Goal: Task Accomplishment & Management: Manage account settings

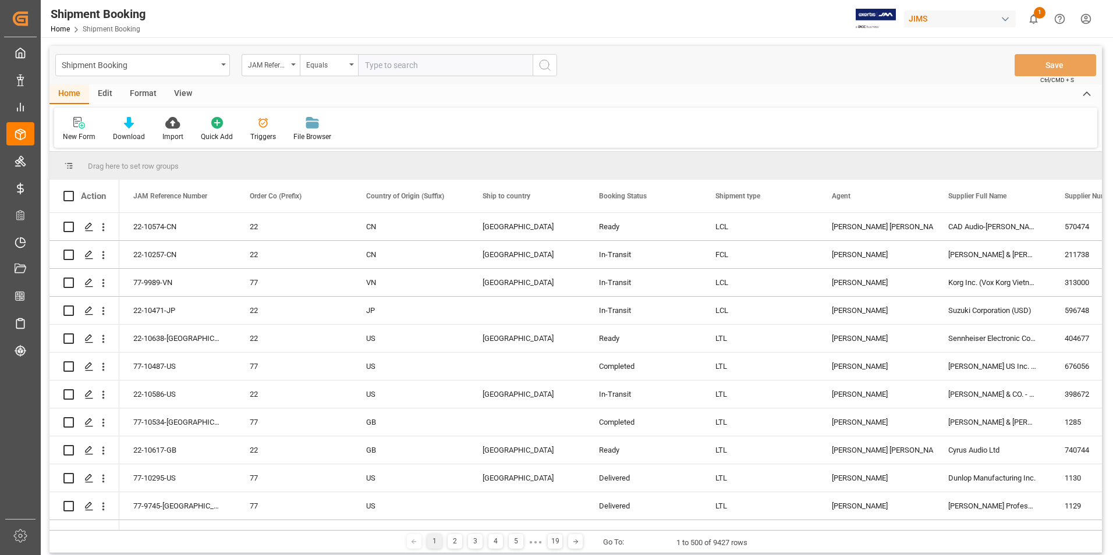
click at [395, 65] on input "text" at bounding box center [445, 65] width 175 height 22
paste input "22-10624-[GEOGRAPHIC_DATA]"
type input "22-10624-[GEOGRAPHIC_DATA]"
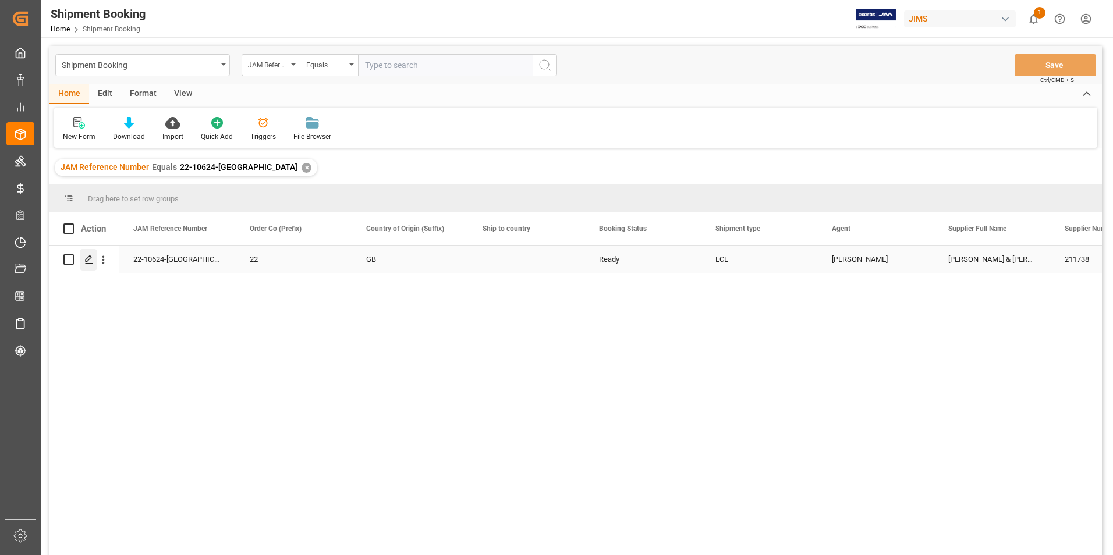
click at [90, 258] on icon "Press SPACE to select this row." at bounding box center [88, 259] width 9 height 9
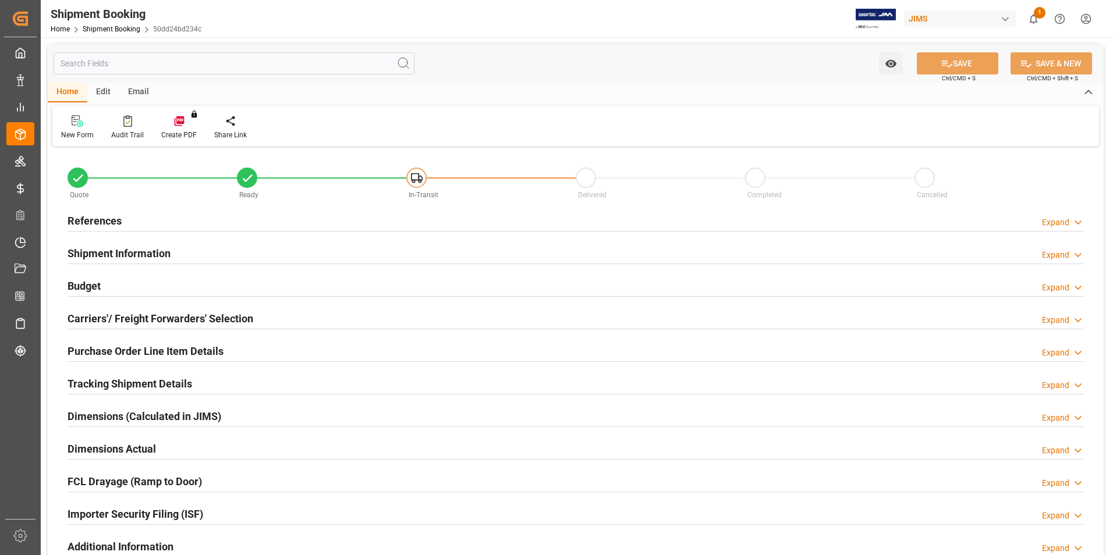
type input "0"
click at [109, 252] on h2 "Shipment Information" at bounding box center [119, 254] width 103 height 16
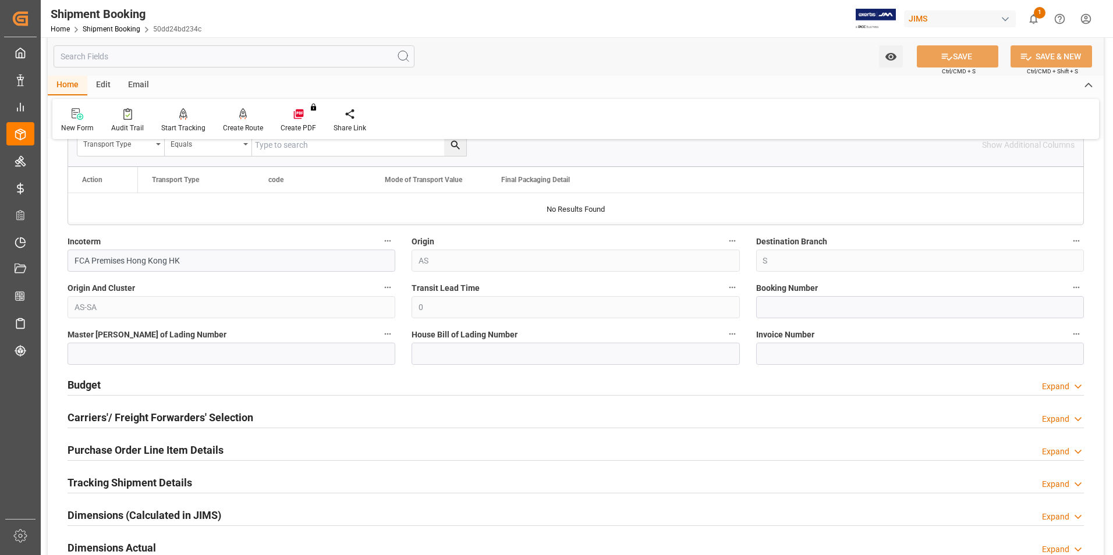
scroll to position [408, 0]
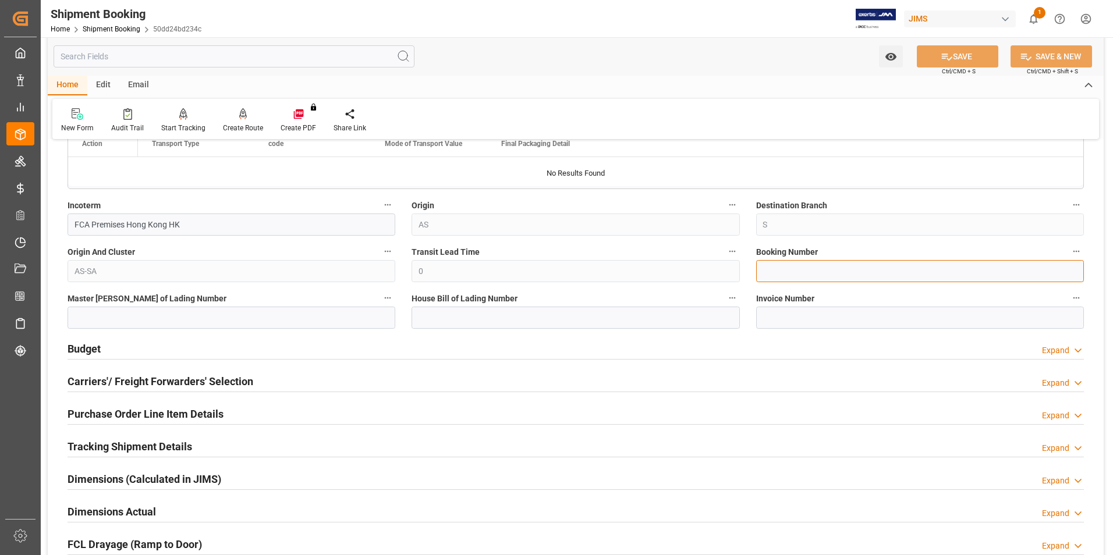
click at [785, 270] on input at bounding box center [920, 271] width 328 height 22
paste input "883679593606"
type input "883679593606"
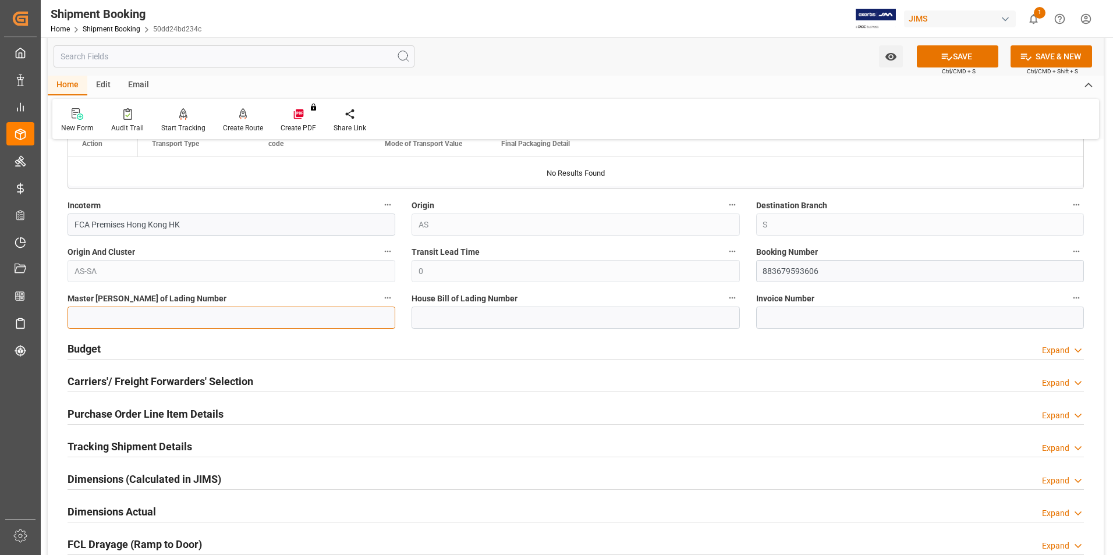
click at [303, 319] on input at bounding box center [232, 318] width 328 height 22
paste input "883679593606"
type input "883679593606"
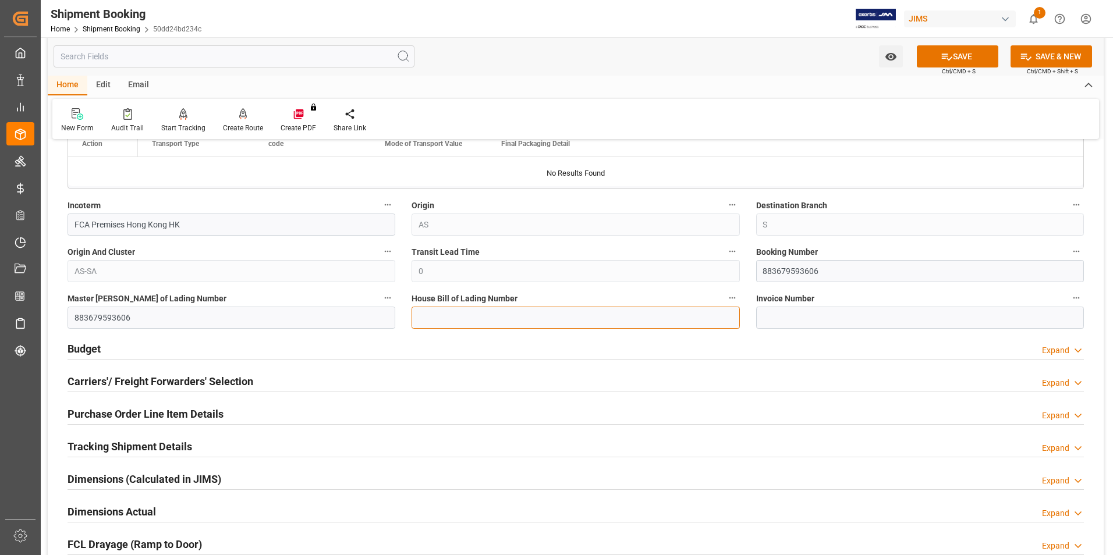
click at [475, 310] on input at bounding box center [576, 318] width 328 height 22
paste input "883679593606"
type input "883679593606"
click at [952, 59] on button "SAVE" at bounding box center [958, 56] width 82 height 22
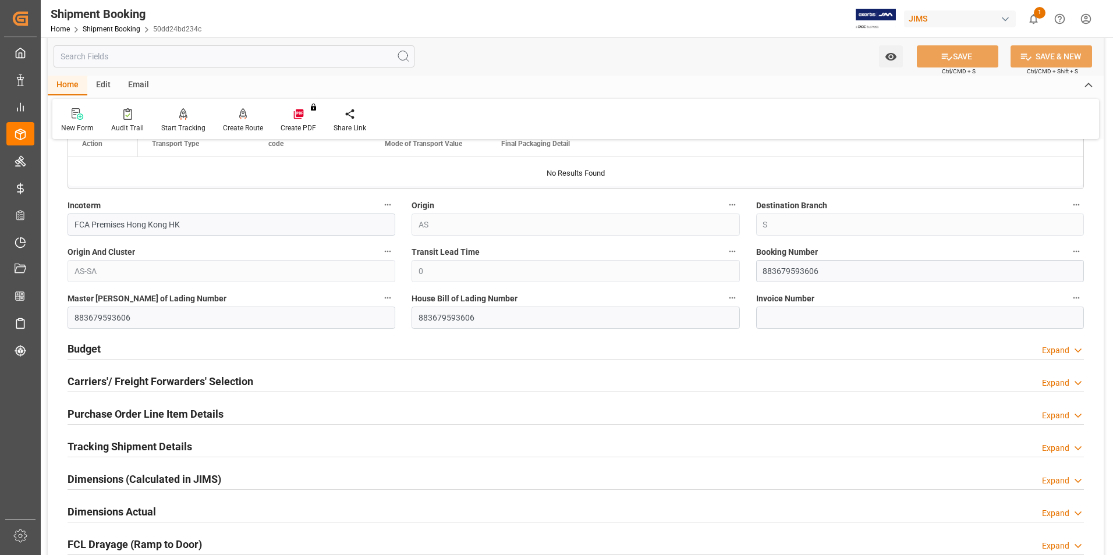
click at [104, 346] on div "Budget Expand" at bounding box center [576, 348] width 1017 height 22
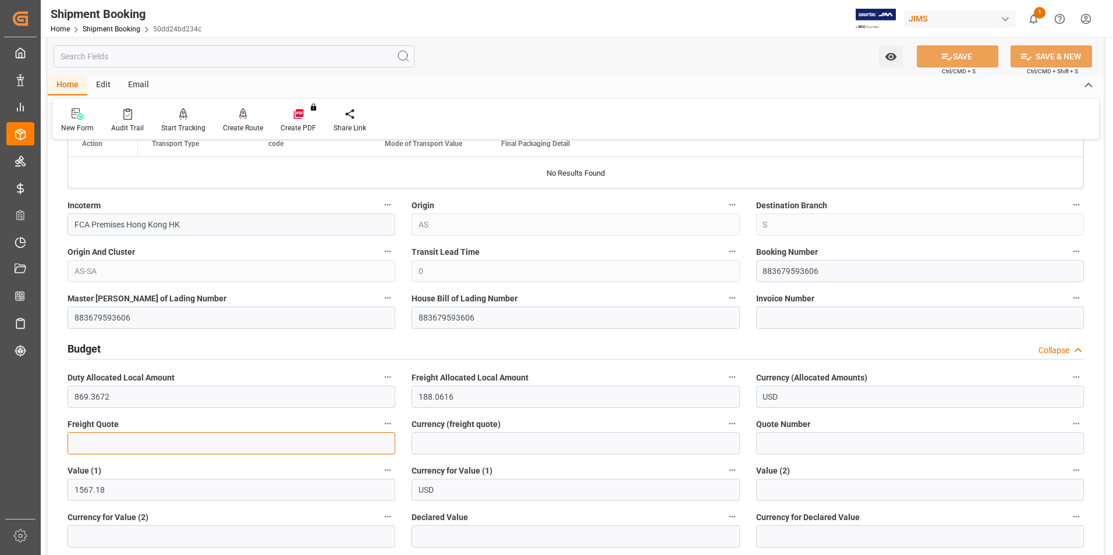
click at [130, 441] on input "text" at bounding box center [232, 444] width 328 height 22
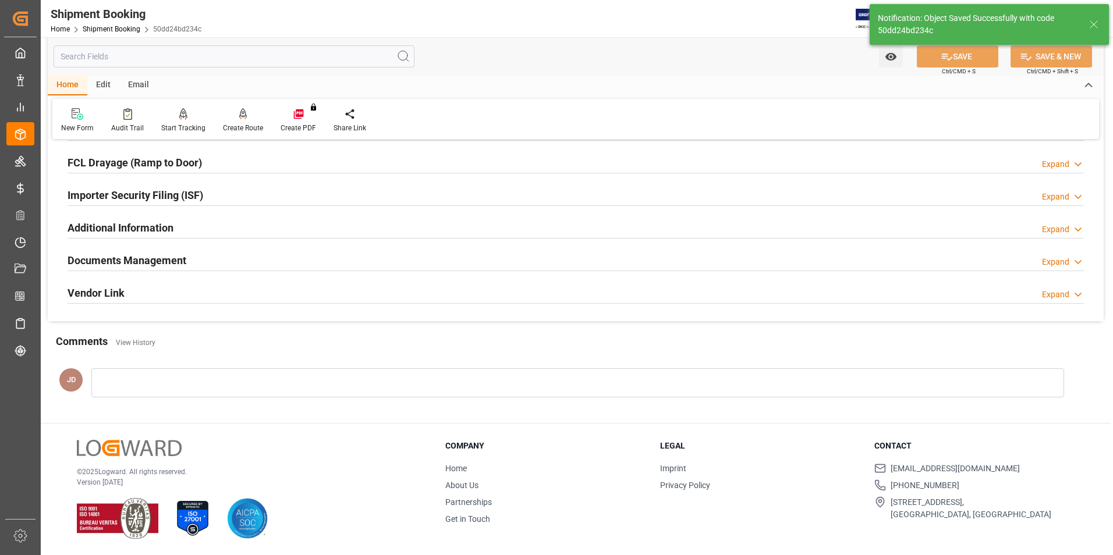
scroll to position [0, 0]
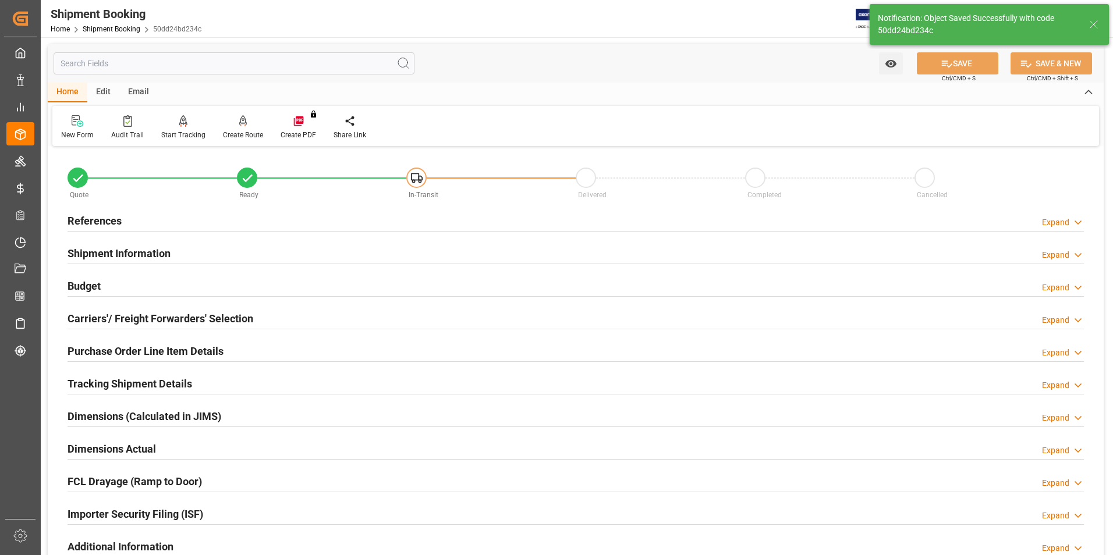
click at [86, 280] on h2 "Budget" at bounding box center [84, 286] width 33 height 16
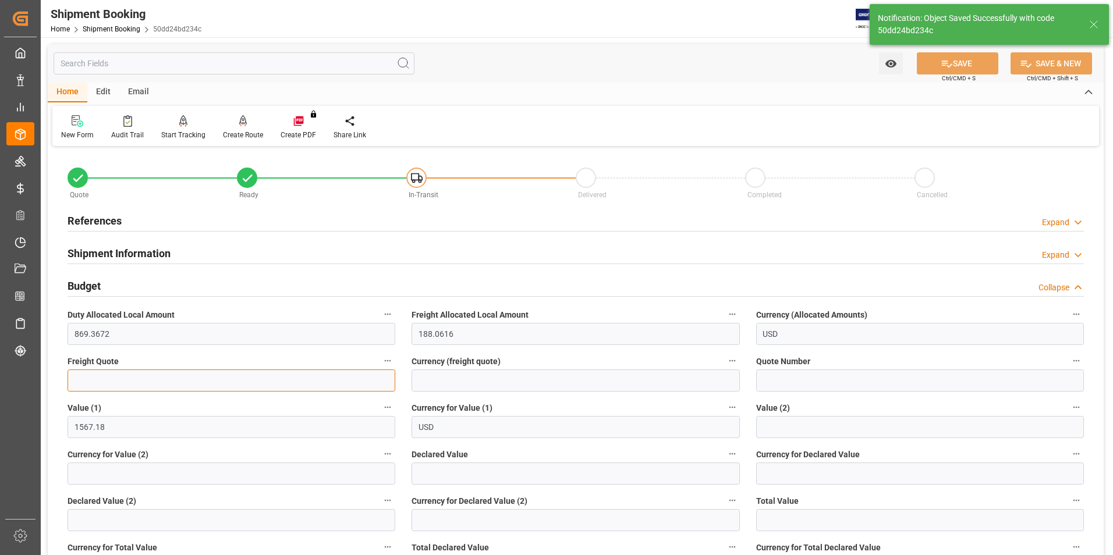
click at [115, 377] on input "text" at bounding box center [232, 381] width 328 height 22
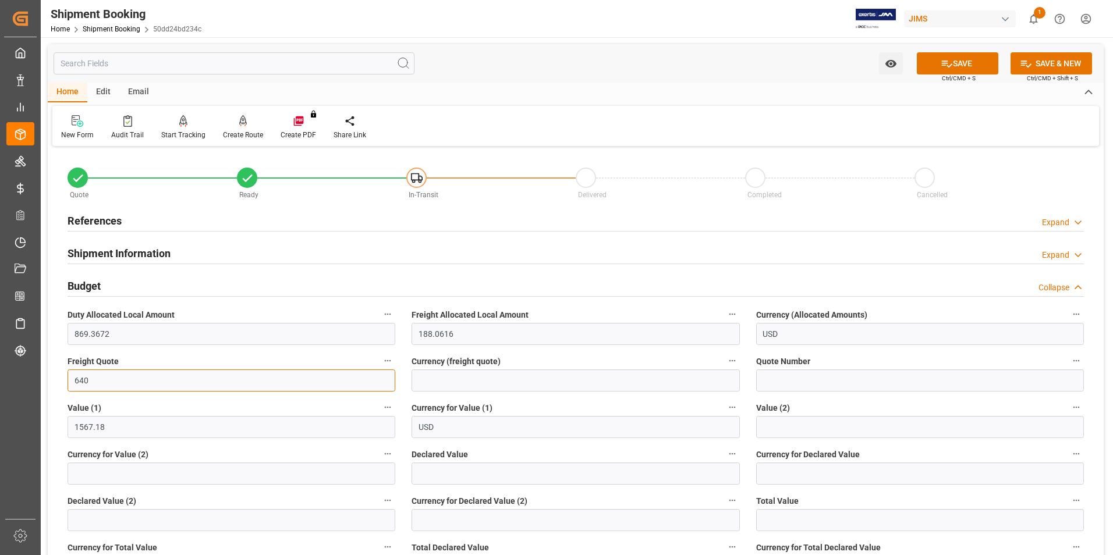
type input "640"
click at [437, 381] on input at bounding box center [576, 381] width 328 height 22
type input "usd"
click at [454, 473] on input "text" at bounding box center [576, 474] width 328 height 22
click at [429, 479] on input "text" at bounding box center [576, 474] width 328 height 22
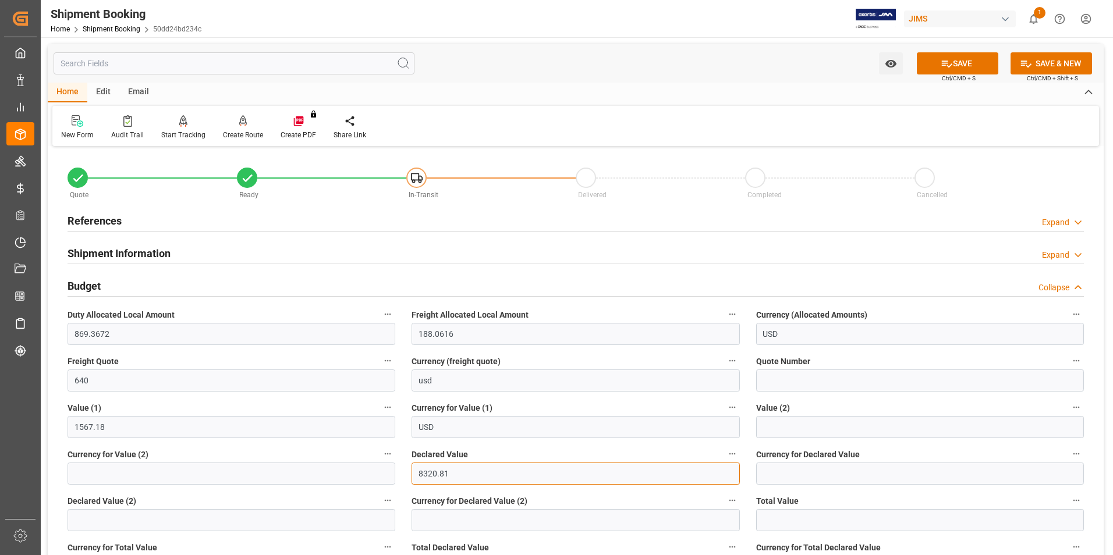
type input "8320.81"
click at [780, 478] on input at bounding box center [920, 474] width 328 height 22
type input "usd"
click at [967, 61] on button "SAVE" at bounding box center [958, 63] width 82 height 22
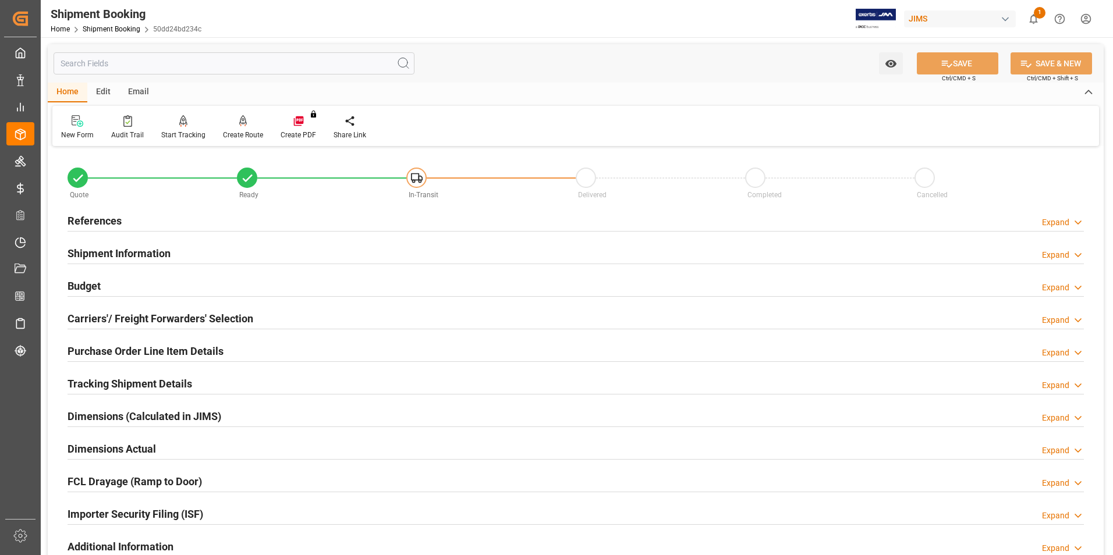
click at [77, 311] on h2 "Carriers'/ Freight Forwarders' Selection" at bounding box center [161, 319] width 186 height 16
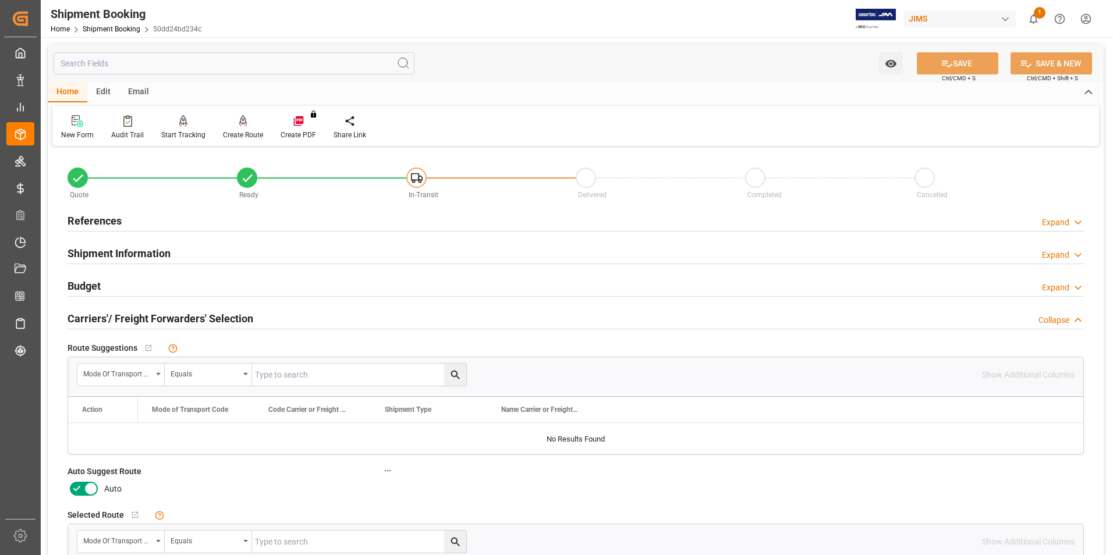
click at [80, 480] on label at bounding box center [84, 489] width 33 height 19
click at [0, 0] on input "checkbox" at bounding box center [0, 0] width 0 height 0
click at [949, 62] on icon at bounding box center [947, 64] width 12 height 12
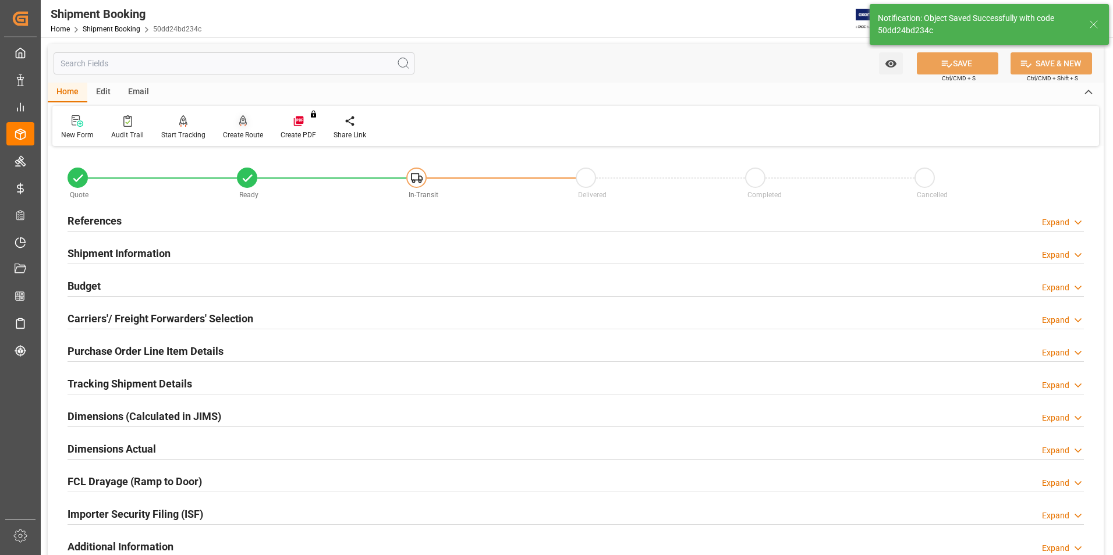
click at [244, 137] on div "Create Route" at bounding box center [243, 135] width 40 height 10
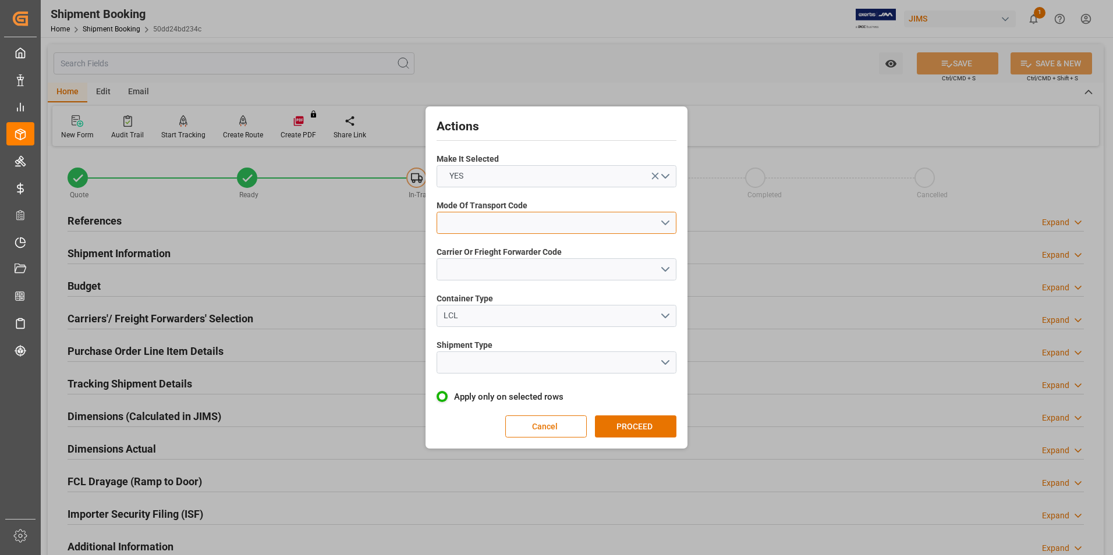
click at [483, 221] on button "open menu" at bounding box center [557, 223] width 240 height 22
click at [487, 247] on div "2- COURIER AIR" at bounding box center [556, 250] width 239 height 24
click at [494, 264] on button "open menu" at bounding box center [557, 270] width 240 height 22
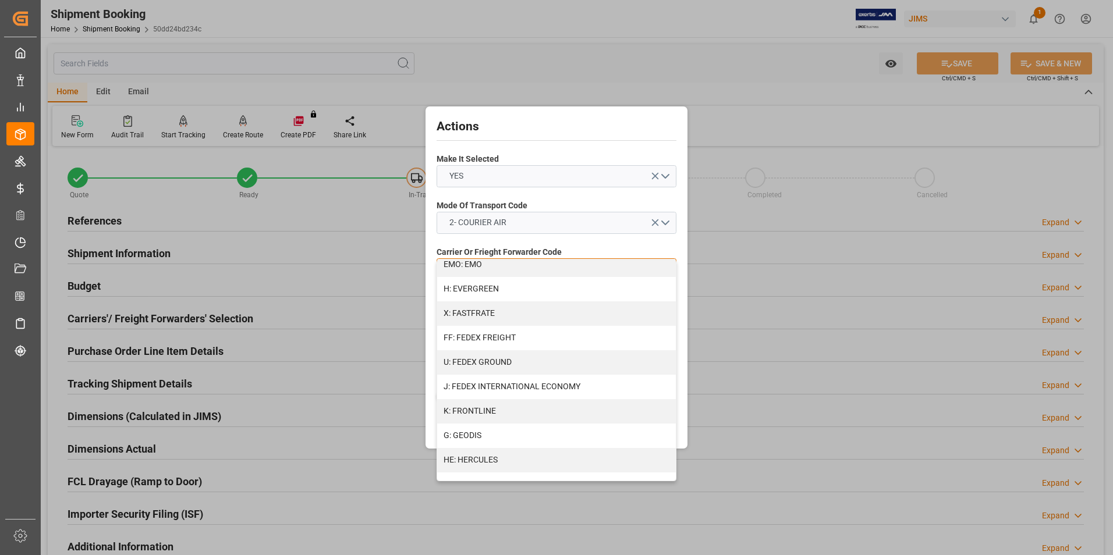
scroll to position [291, 0]
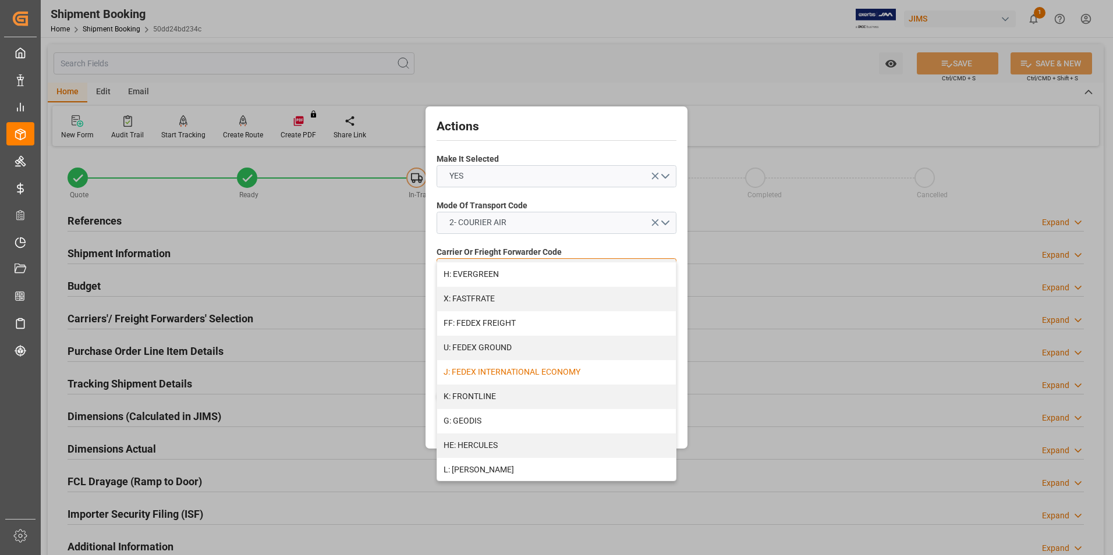
click at [521, 372] on div "J: FEDEX INTERNATIONAL ECONOMY" at bounding box center [556, 372] width 239 height 24
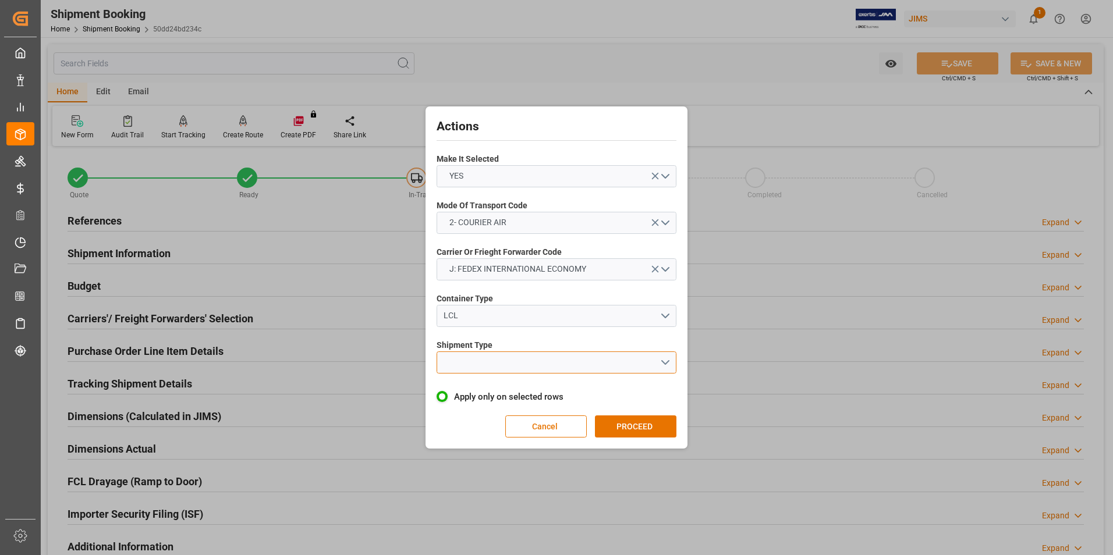
click at [518, 370] on button "open menu" at bounding box center [557, 363] width 240 height 22
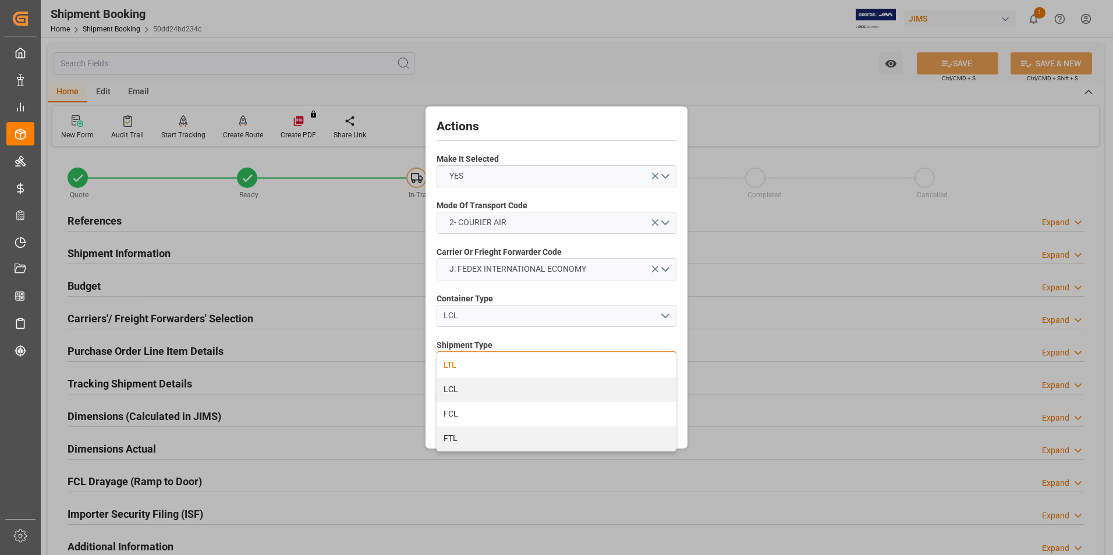
click at [514, 371] on div "LTL" at bounding box center [556, 365] width 239 height 24
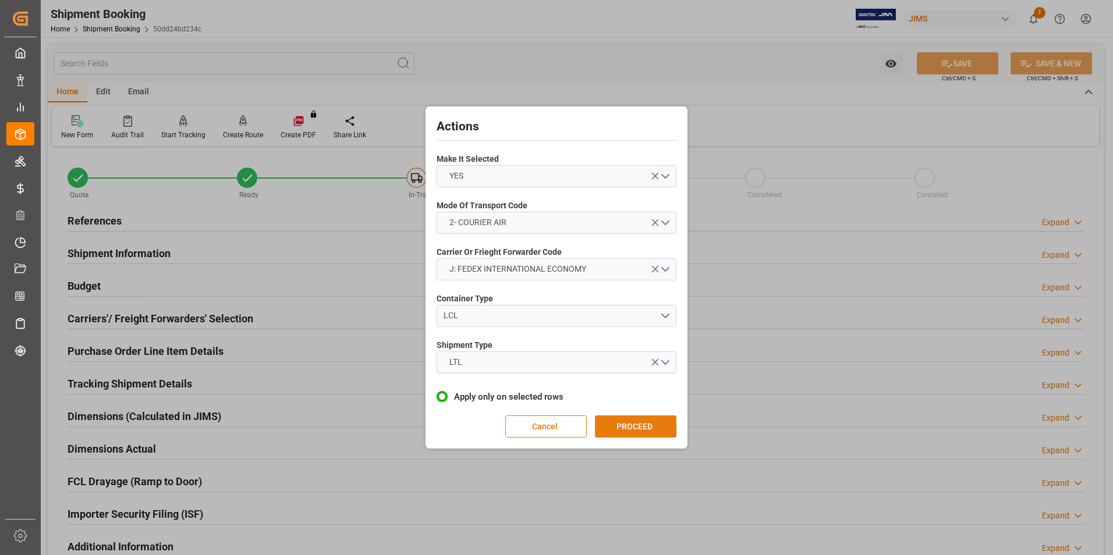
click at [638, 431] on button "PROCEED" at bounding box center [636, 427] width 82 height 22
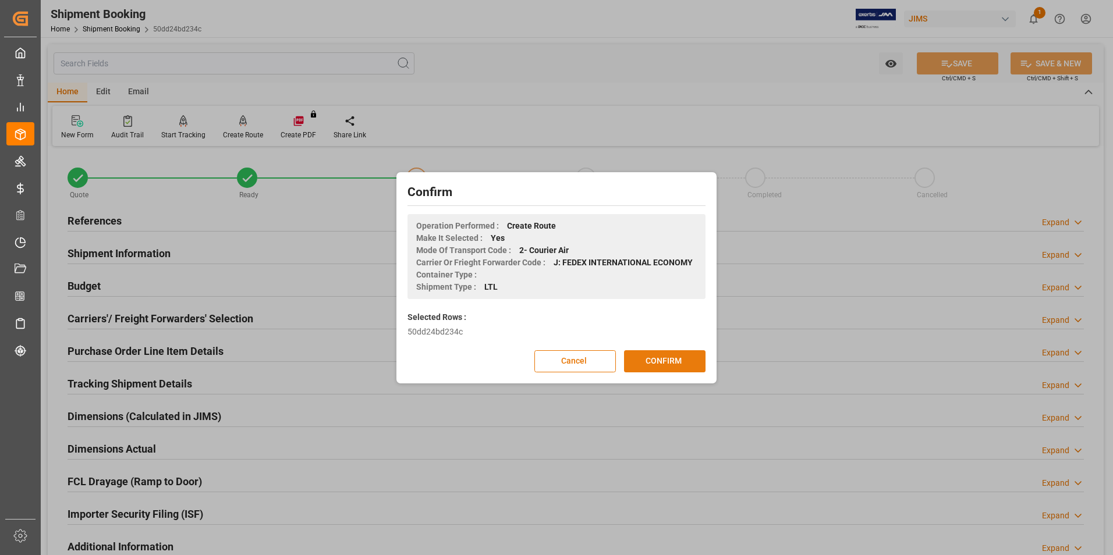
click at [686, 362] on button "CONFIRM" at bounding box center [665, 362] width 82 height 22
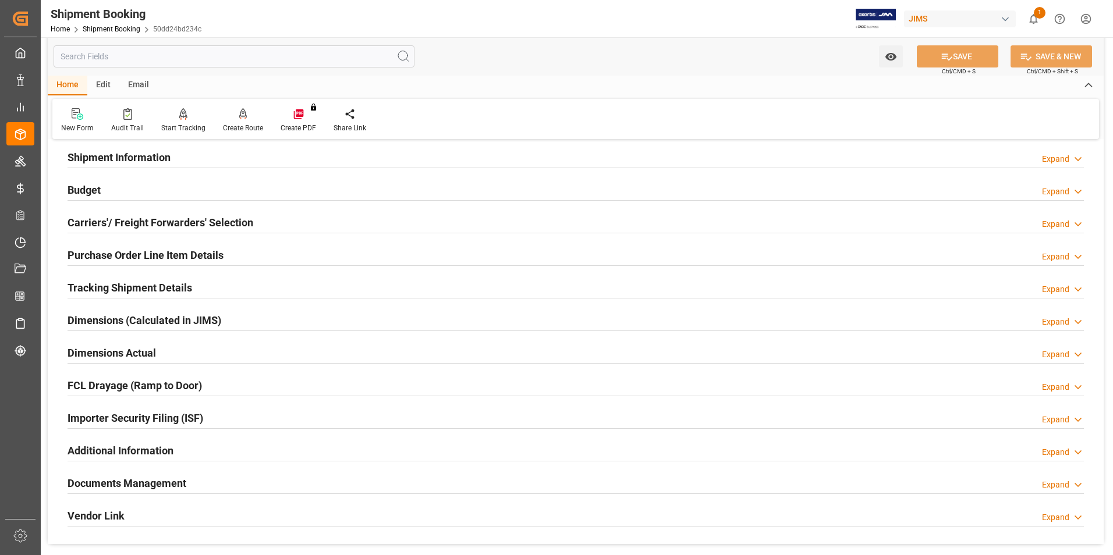
scroll to position [116, 0]
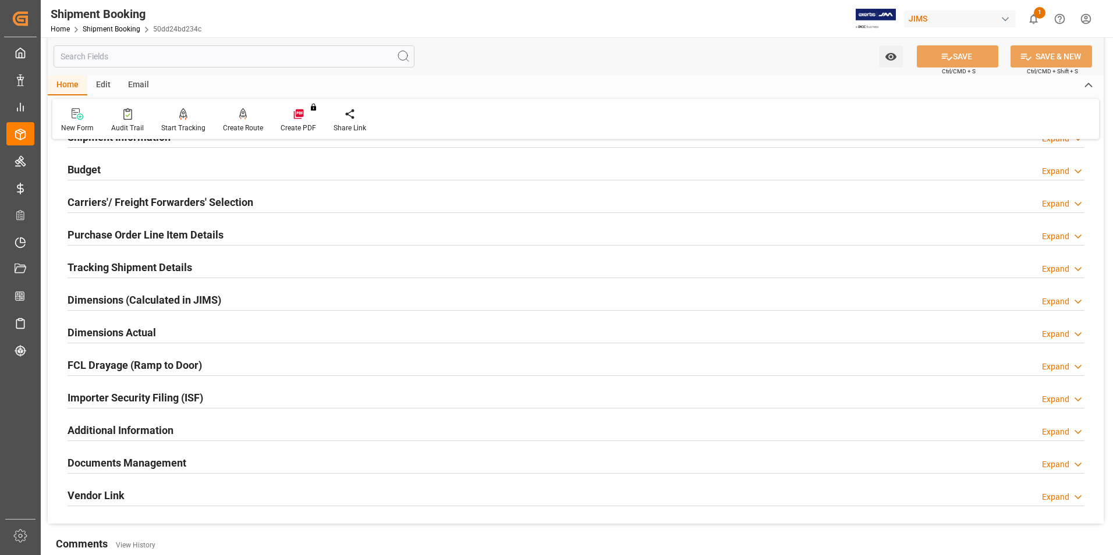
click at [121, 331] on h2 "Dimensions Actual" at bounding box center [112, 333] width 89 height 16
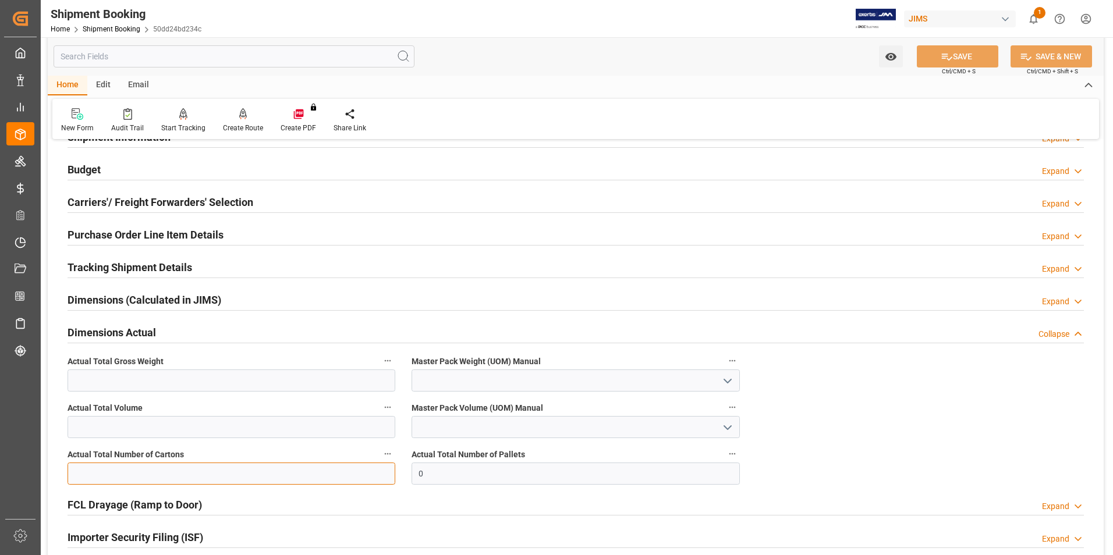
click at [189, 475] on input "text" at bounding box center [232, 474] width 328 height 22
type input "8"
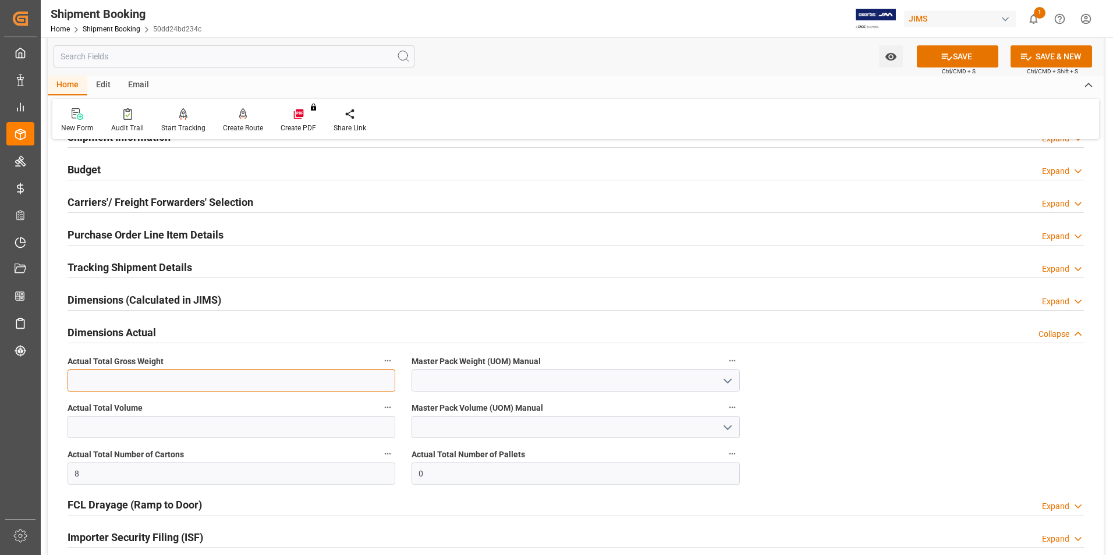
click at [112, 380] on input "text" at bounding box center [232, 381] width 328 height 22
type input "42"
click at [463, 375] on input at bounding box center [576, 381] width 328 height 22
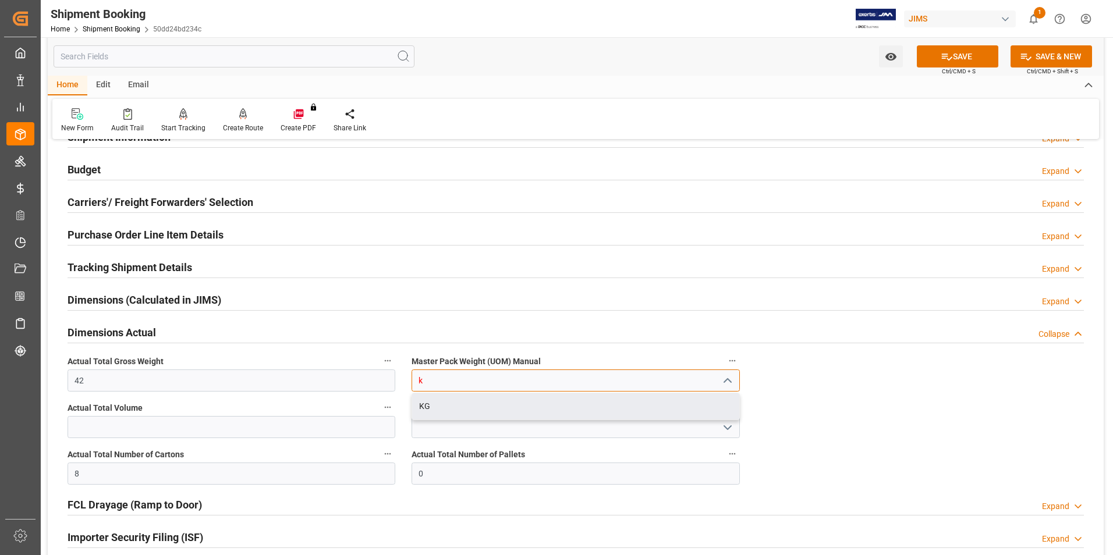
drag, startPoint x: 560, startPoint y: 409, endPoint x: 671, endPoint y: 305, distance: 152.4
click at [560, 408] on div "KG" at bounding box center [575, 407] width 327 height 26
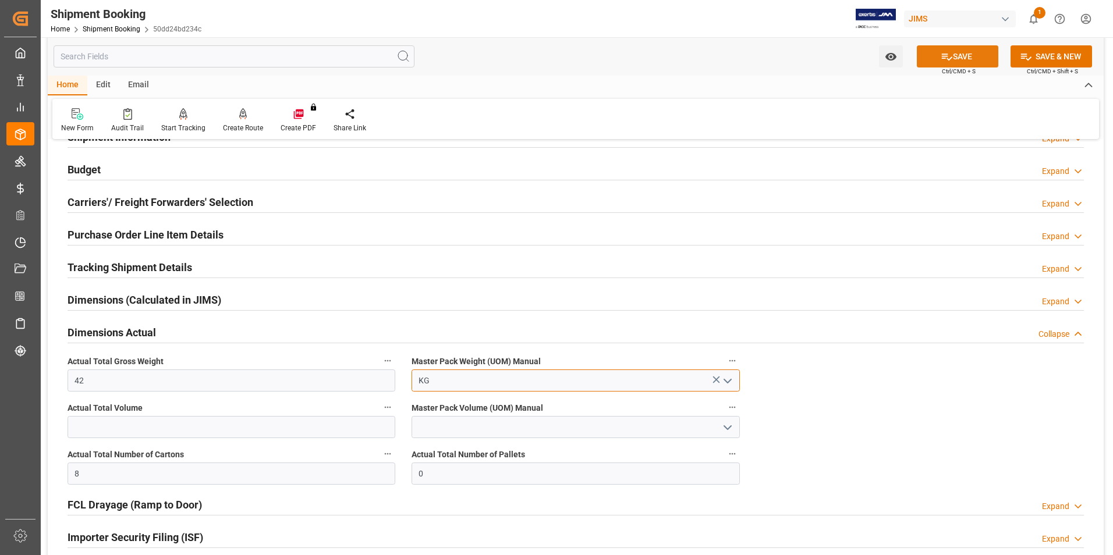
type input "KG"
click at [958, 45] on button "SAVE" at bounding box center [958, 56] width 82 height 22
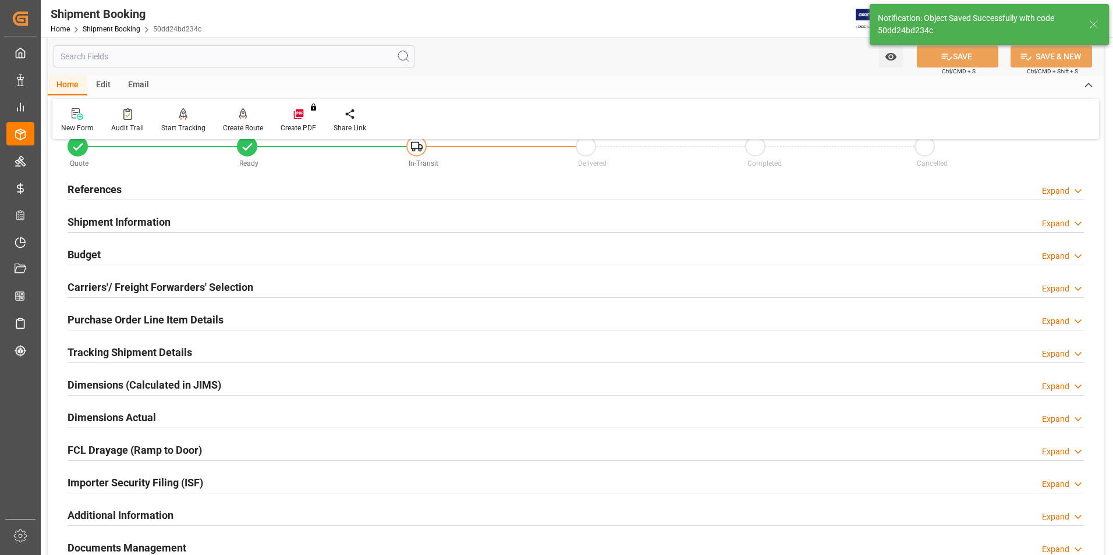
scroll to position [0, 0]
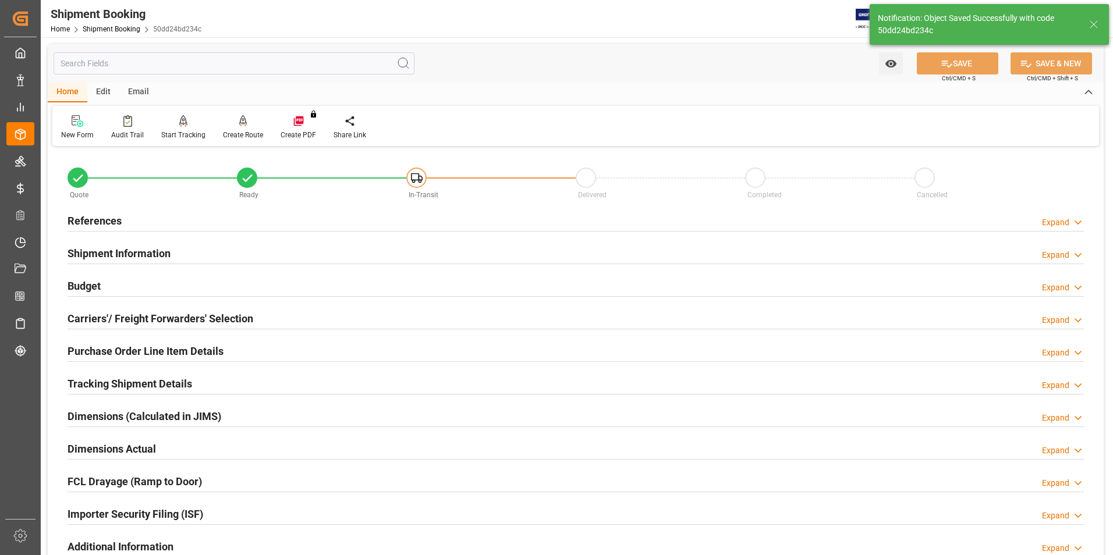
click at [113, 376] on h2 "Tracking Shipment Details" at bounding box center [130, 384] width 125 height 16
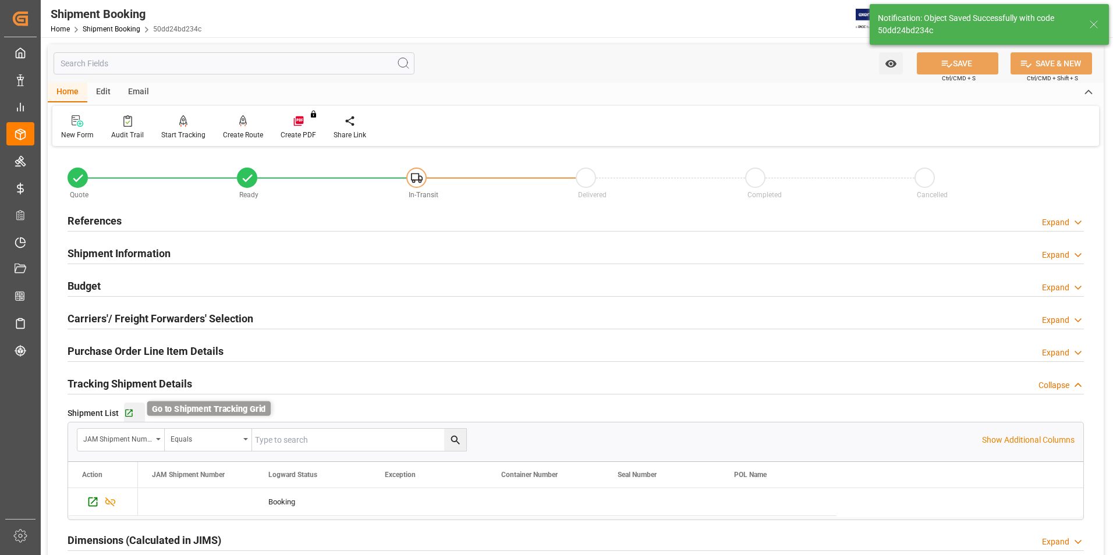
click at [130, 410] on icon "button" at bounding box center [129, 414] width 8 height 8
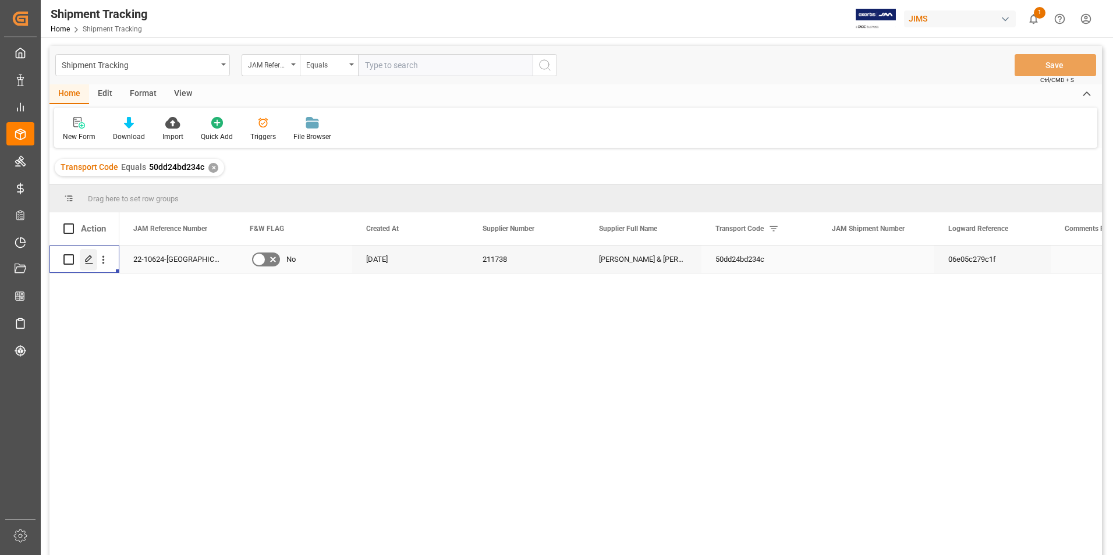
click at [93, 257] on icon "Press SPACE to select this row." at bounding box center [88, 259] width 9 height 9
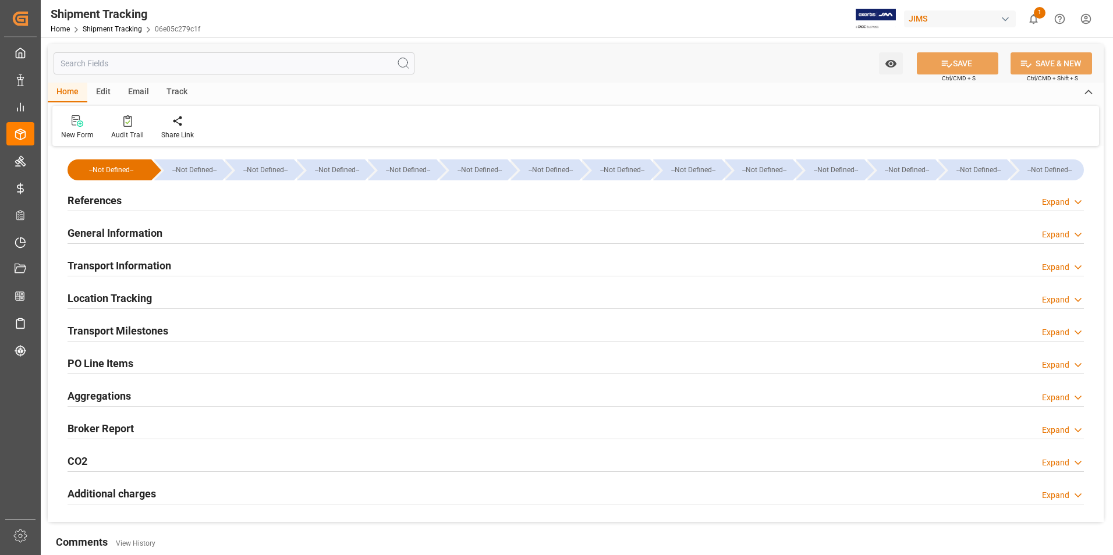
type input "[DATE]"
click at [94, 197] on h2 "References" at bounding box center [95, 201] width 54 height 16
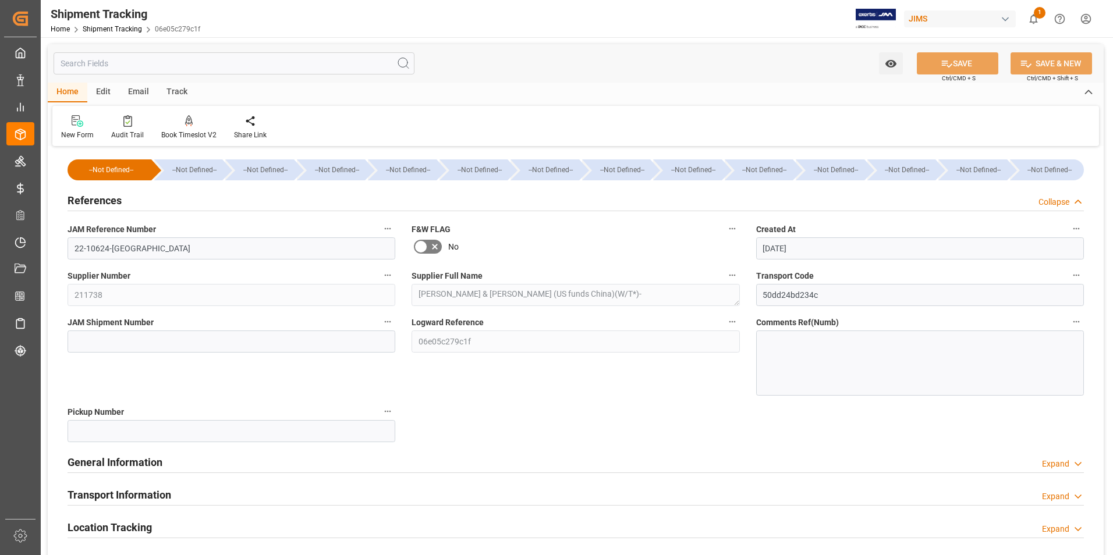
click at [137, 330] on label "JAM Shipment Number" at bounding box center [232, 322] width 328 height 16
click at [380, 330] on button "JAM Shipment Number" at bounding box center [387, 321] width 15 height 15
click at [154, 346] on div at bounding box center [556, 277] width 1113 height 555
click at [167, 341] on input at bounding box center [232, 342] width 328 height 22
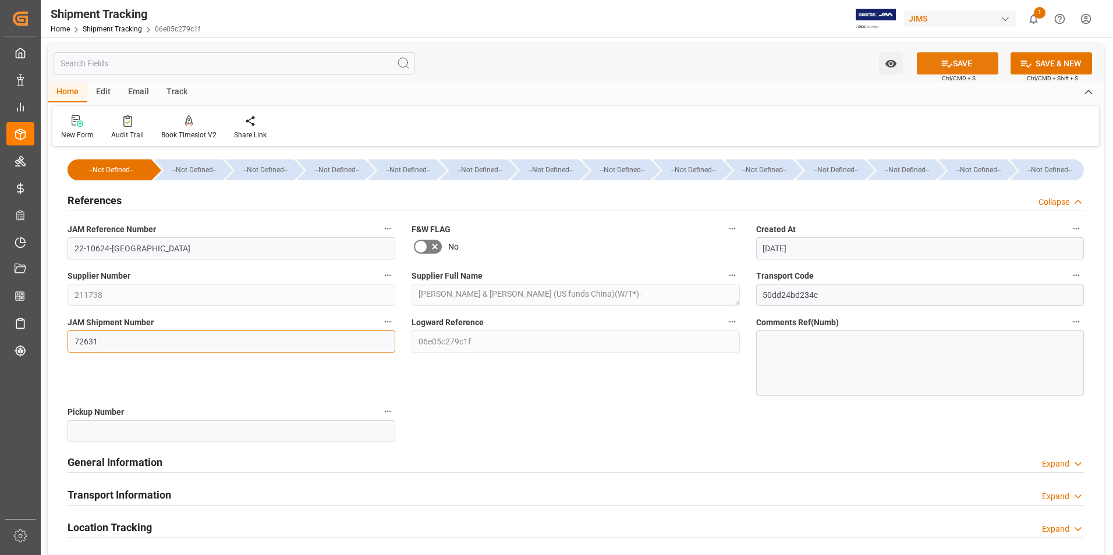
type input "72631"
click at [968, 62] on button "SAVE" at bounding box center [958, 63] width 82 height 22
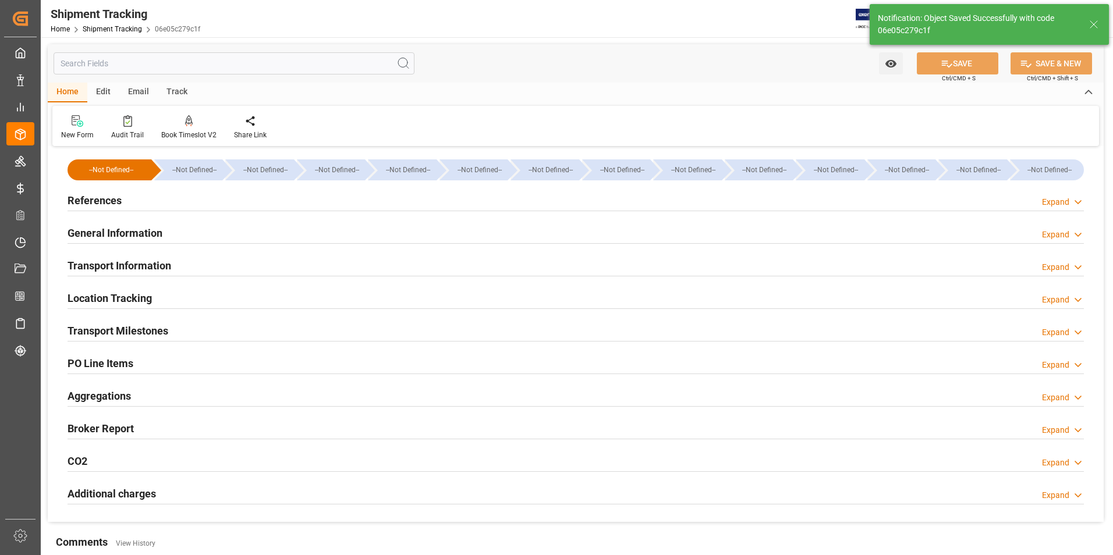
click at [107, 261] on h2 "Transport Information" at bounding box center [120, 266] width 104 height 16
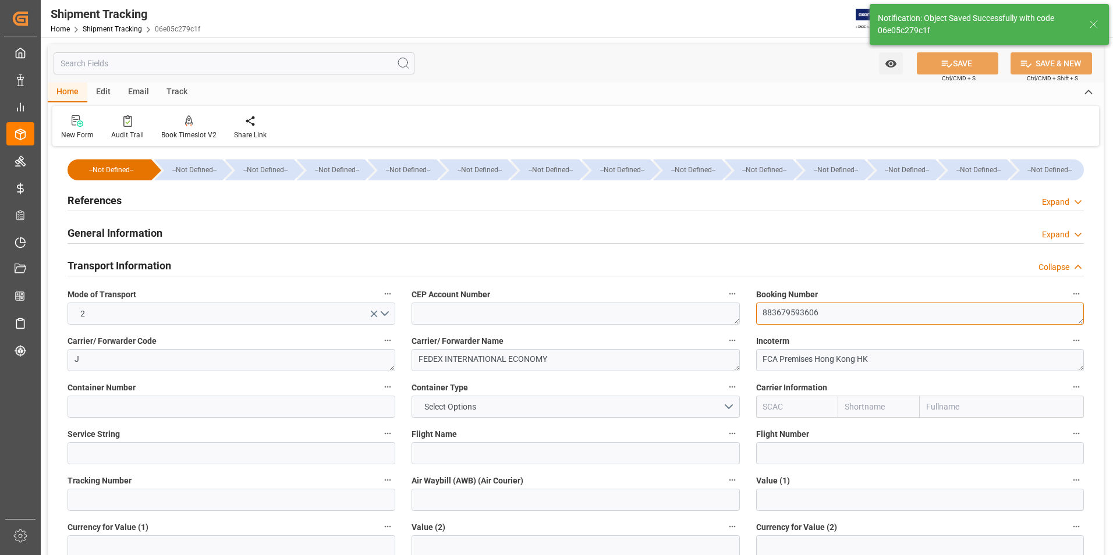
drag, startPoint x: 820, startPoint y: 312, endPoint x: 729, endPoint y: 314, distance: 91.4
click at [729, 314] on div "--Not Defined-- --Not Defined-- --Not Defined-- --Not Defined-- --Not Defined--…" at bounding box center [576, 546] width 1056 height 792
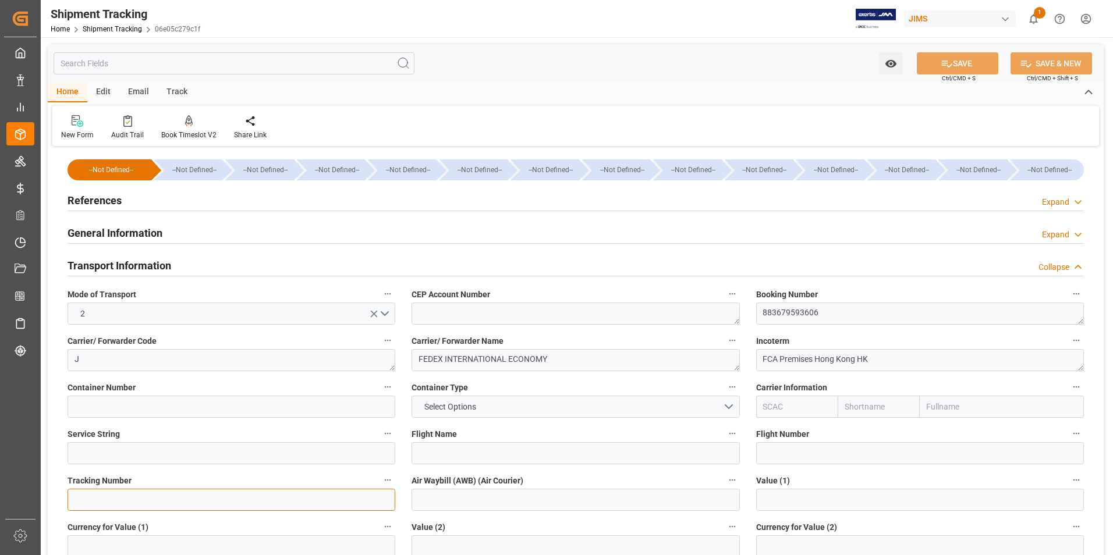
click at [102, 498] on input at bounding box center [232, 500] width 328 height 22
paste input "883679593606"
type input "883679593606"
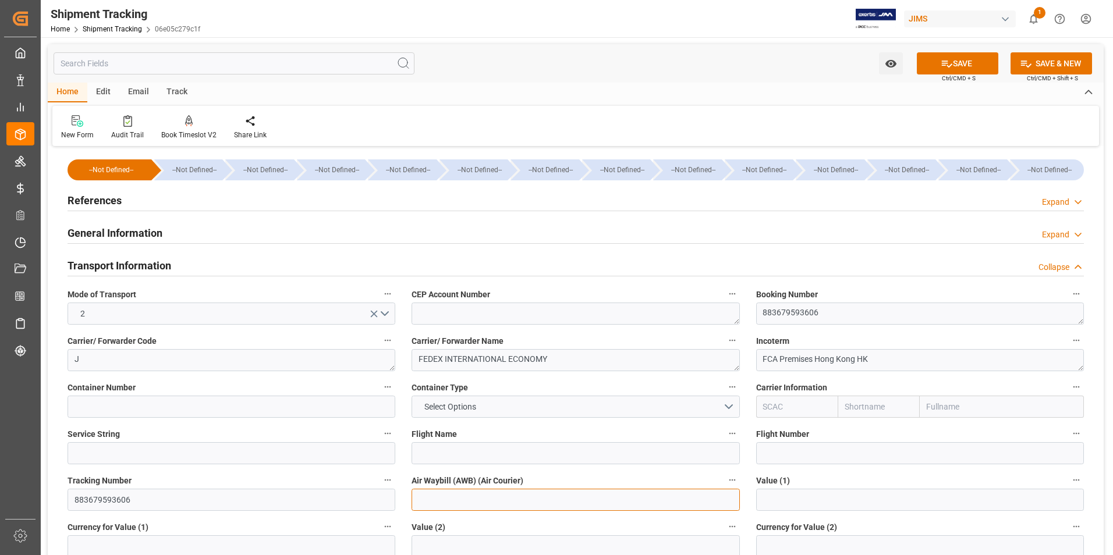
click at [441, 502] on input at bounding box center [576, 500] width 328 height 22
paste input "883679593606"
type input "883679593606"
click at [954, 59] on button "SAVE" at bounding box center [958, 63] width 82 height 22
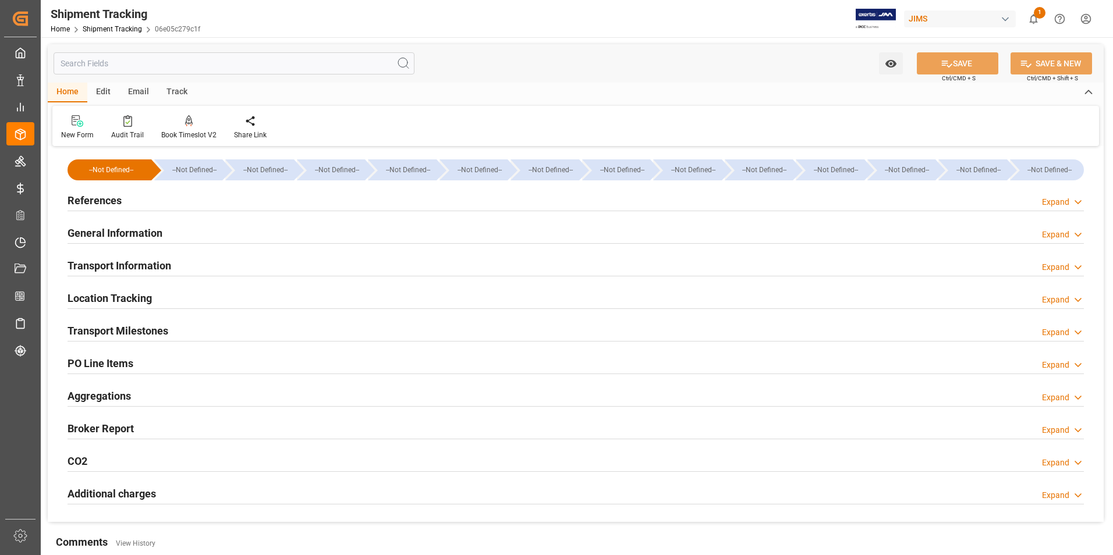
click at [134, 328] on h2 "Transport Milestones" at bounding box center [118, 331] width 101 height 16
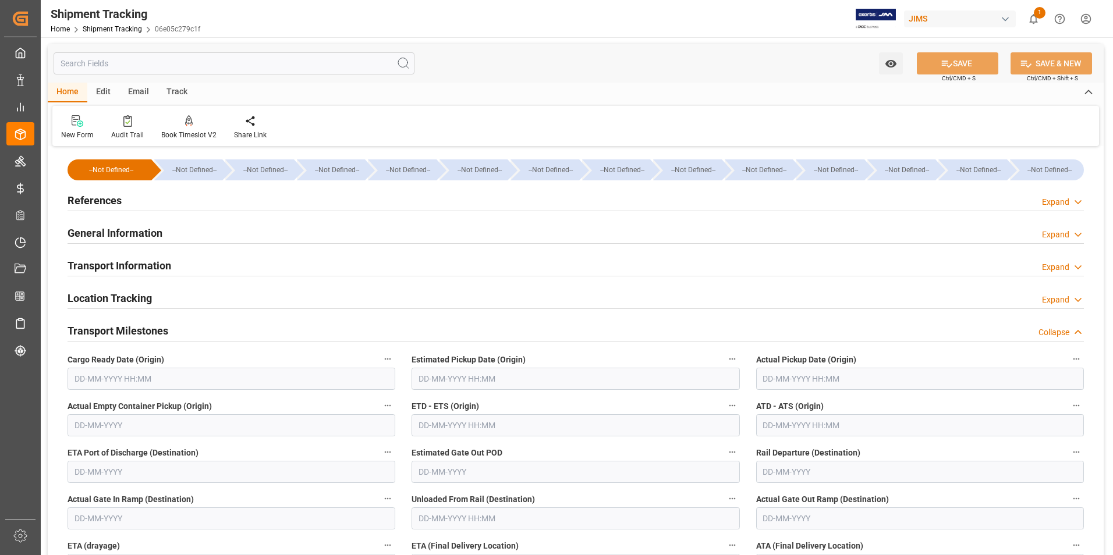
click at [805, 379] on input "text" at bounding box center [920, 379] width 328 height 22
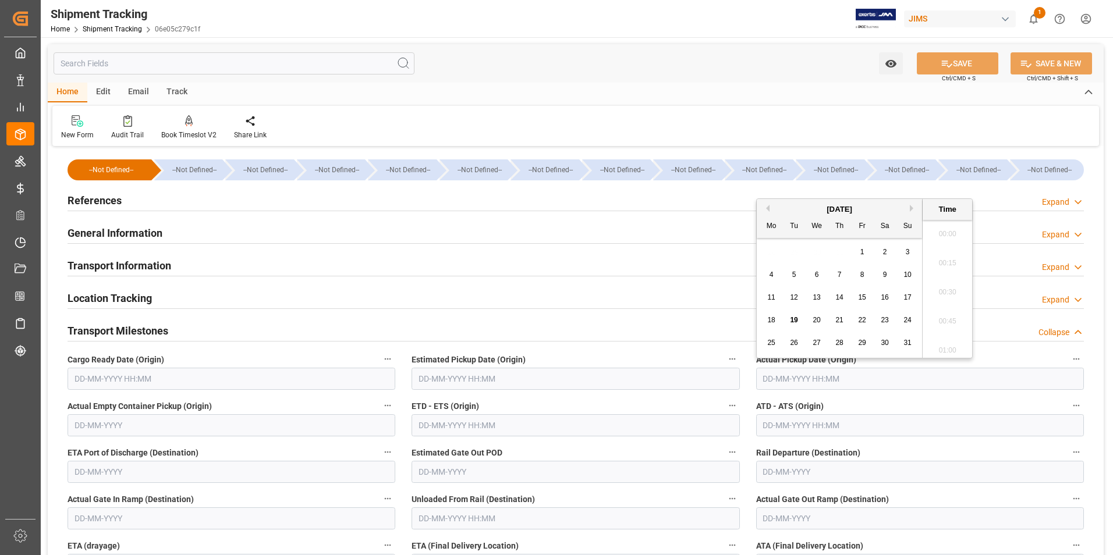
scroll to position [1198, 0]
click at [793, 319] on span "19" at bounding box center [794, 320] width 8 height 8
type input "19-08-2025 00:00"
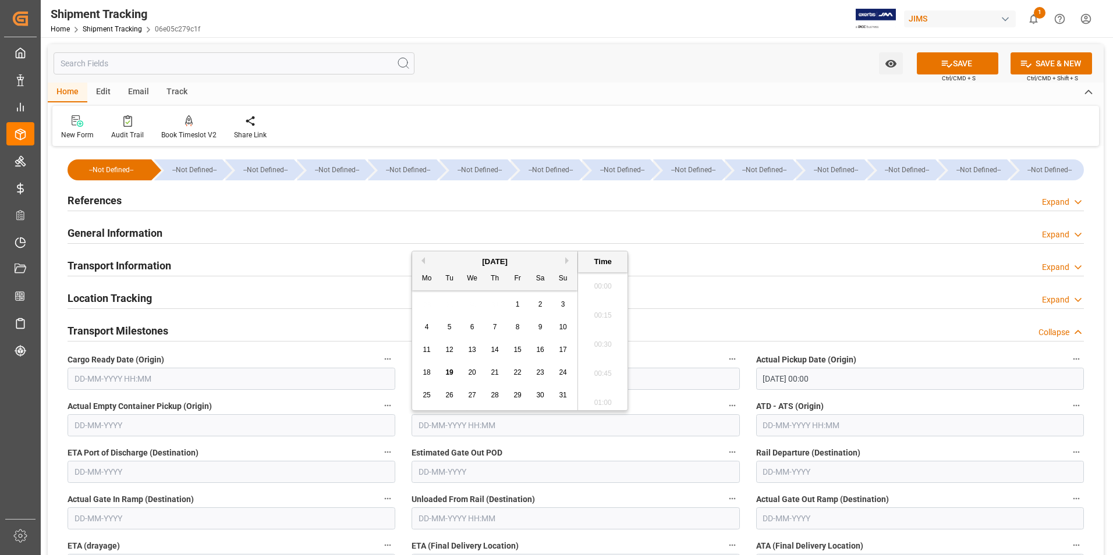
click at [473, 423] on input "text" at bounding box center [576, 426] width 328 height 22
click at [416, 295] on div "28 29 30 31 1 2 3" at bounding box center [495, 299] width 159 height 23
click at [453, 367] on span "19" at bounding box center [449, 367] width 8 height 8
type input "19-08-2025 00:00"
click at [777, 420] on input "text" at bounding box center [920, 426] width 328 height 22
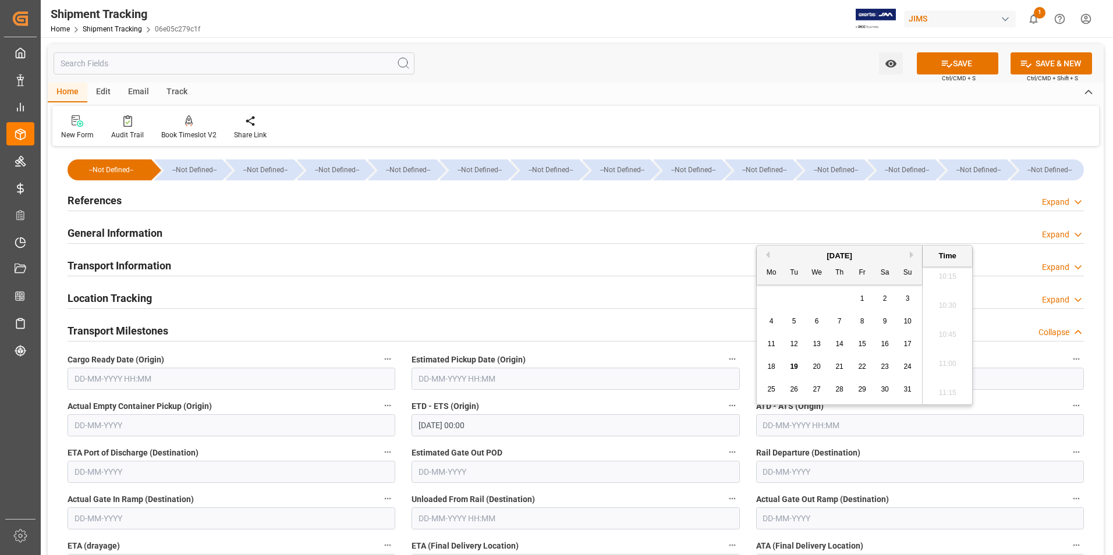
click at [762, 318] on div "4 5 6 7 8 9 10" at bounding box center [839, 321] width 159 height 23
click at [792, 370] on span "19" at bounding box center [794, 367] width 8 height 8
type input "19-08-2025 00:00"
click at [955, 57] on button "SAVE" at bounding box center [958, 63] width 82 height 22
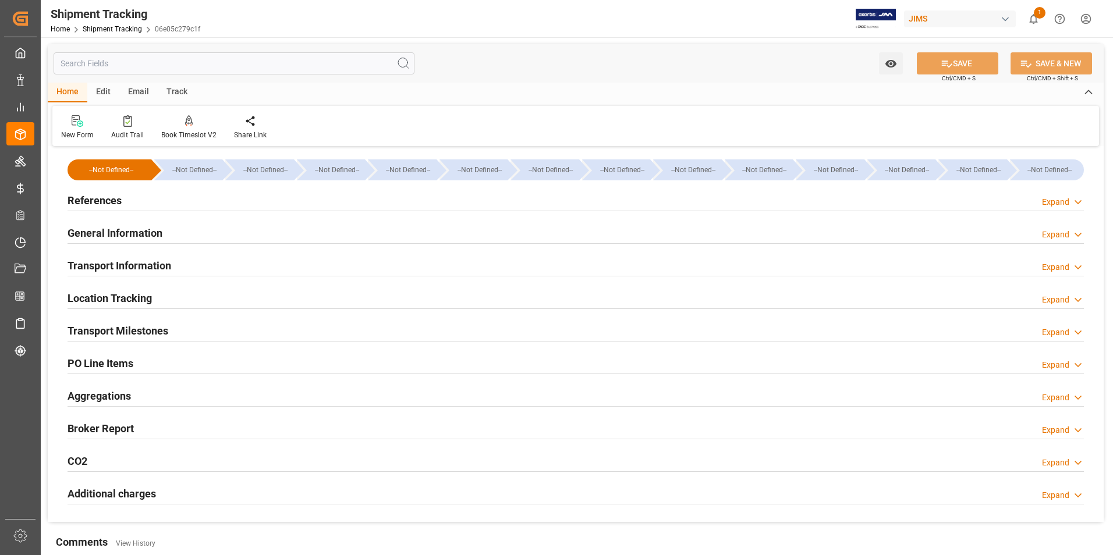
click at [149, 331] on h2 "Transport Milestones" at bounding box center [118, 331] width 101 height 16
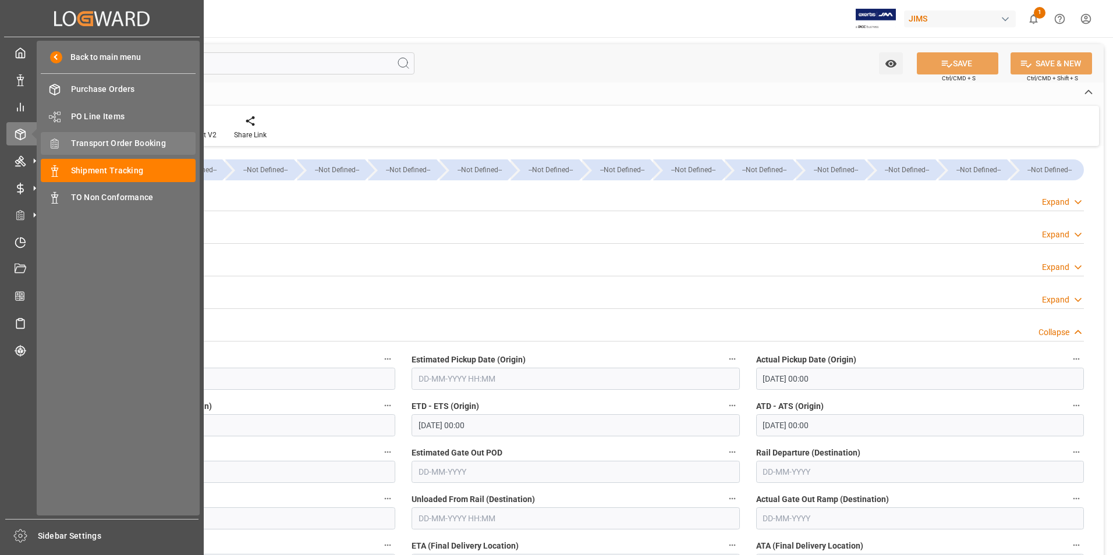
click at [104, 141] on span "Transport Order Booking" at bounding box center [133, 143] width 125 height 12
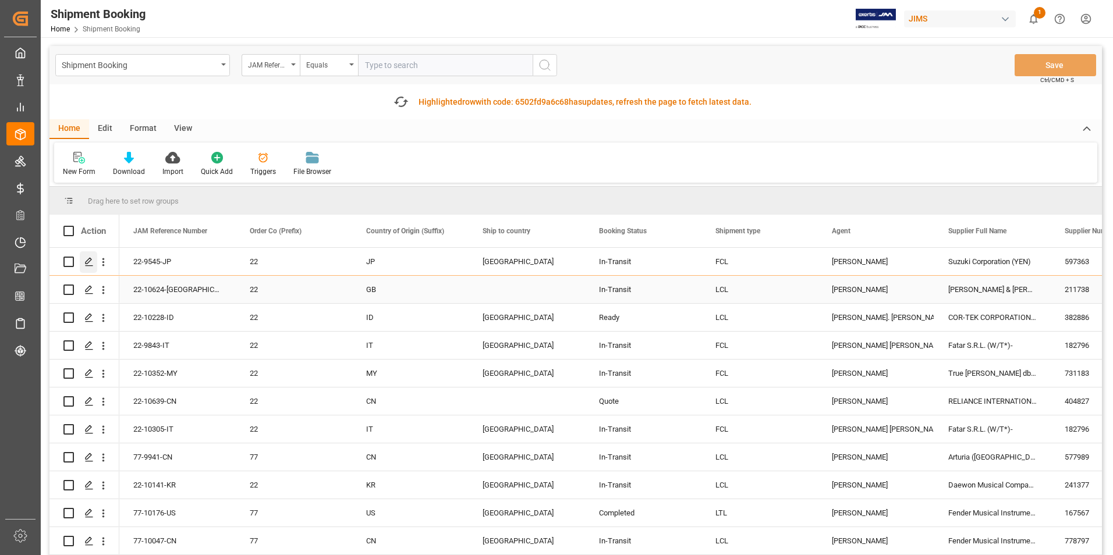
click at [89, 255] on div "Press SPACE to select this row." at bounding box center [88, 263] width 17 height 22
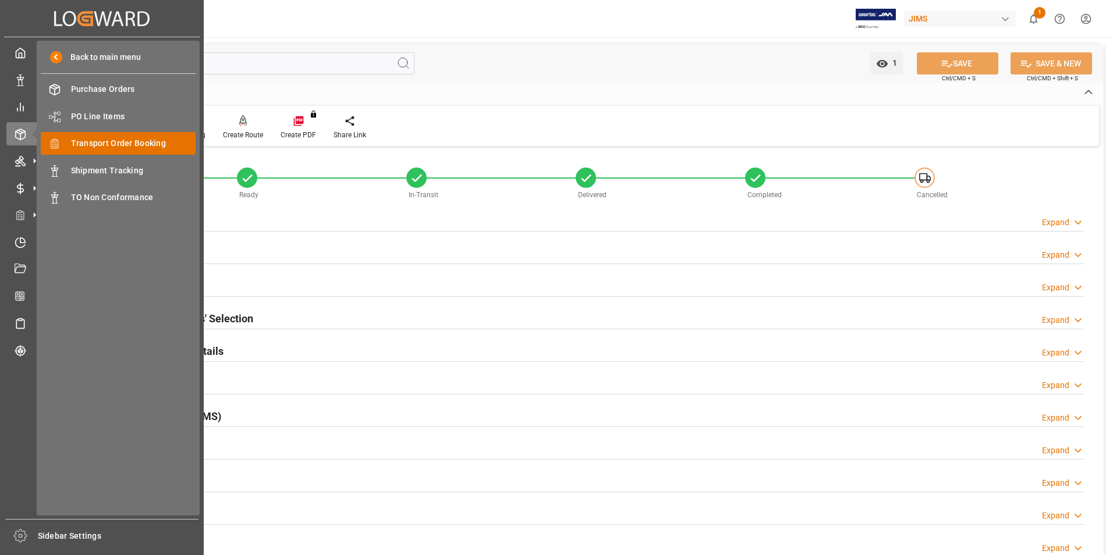
click at [133, 143] on span "Transport Order Booking" at bounding box center [133, 143] width 125 height 12
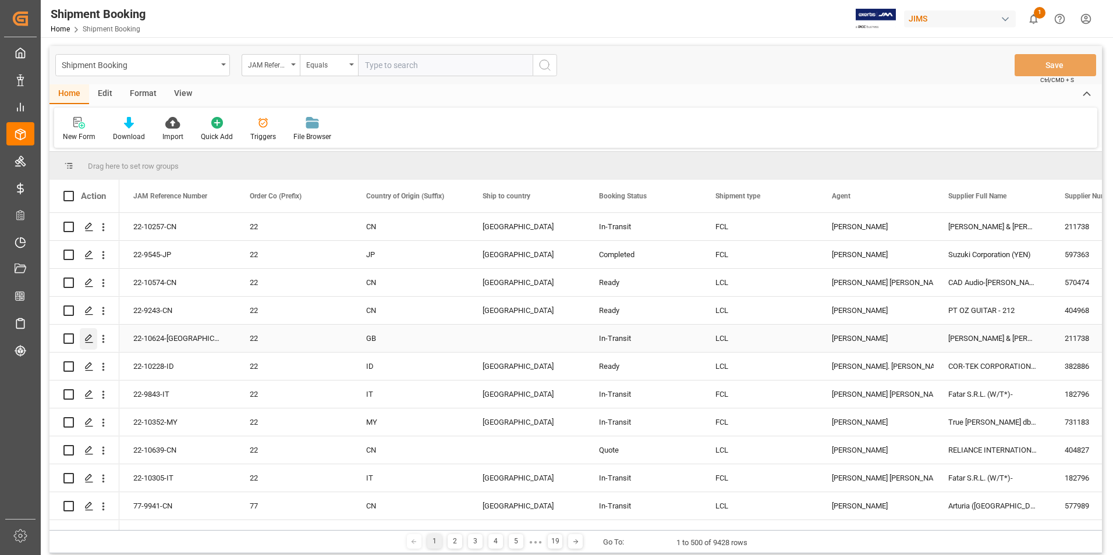
click at [89, 337] on icon "Press SPACE to select this row." at bounding box center [88, 338] width 9 height 9
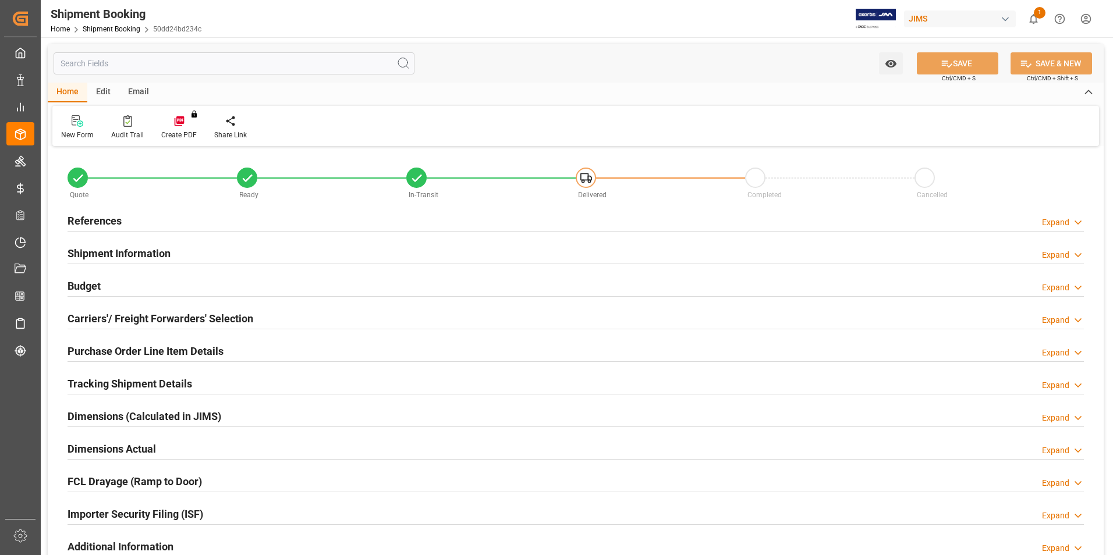
type input "6"
click at [109, 347] on h2 "Purchase Order Line Item Details" at bounding box center [146, 352] width 156 height 16
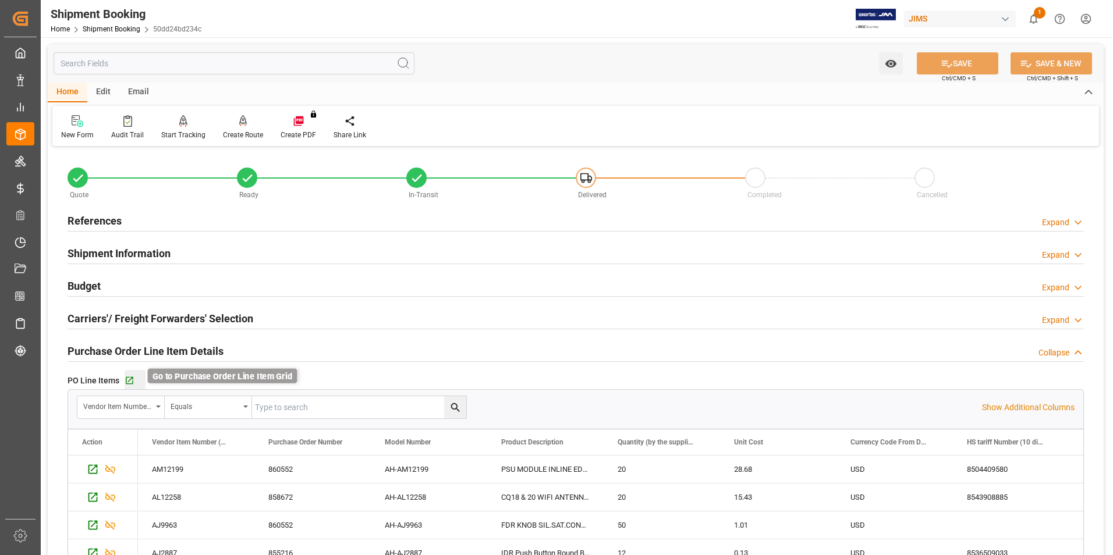
click at [130, 381] on icon "button" at bounding box center [130, 381] width 10 height 10
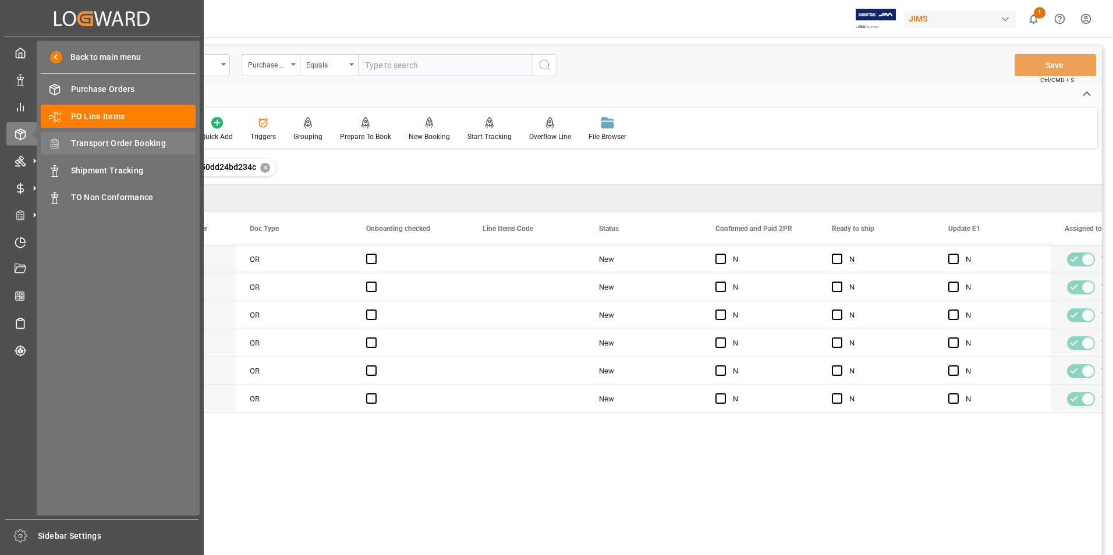
click at [142, 142] on span "Transport Order Booking" at bounding box center [133, 143] width 125 height 12
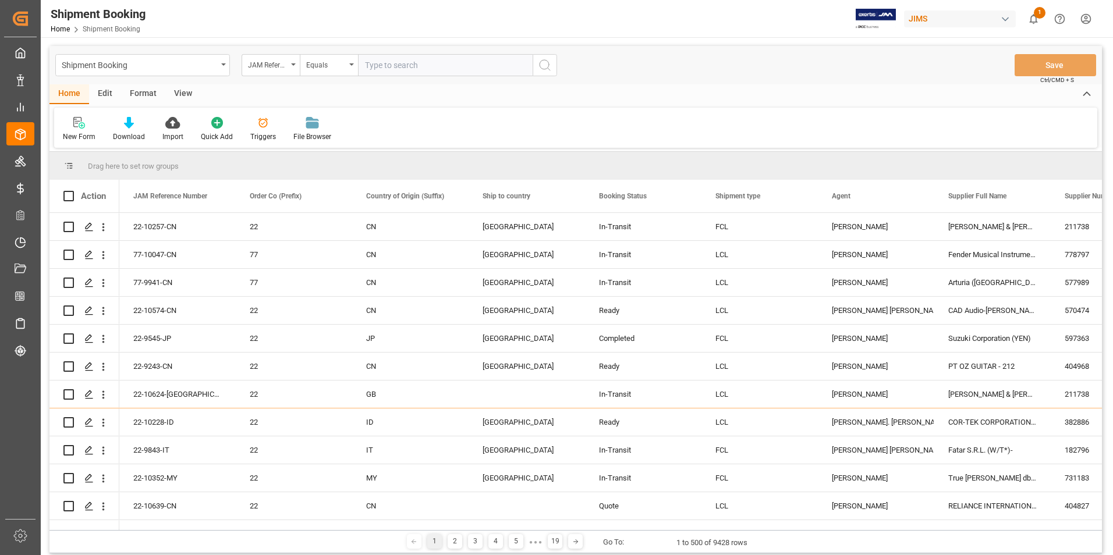
click at [397, 65] on input "text" at bounding box center [445, 65] width 175 height 22
paste input "22-10624-[GEOGRAPHIC_DATA]"
type input "22-10624-[GEOGRAPHIC_DATA]"
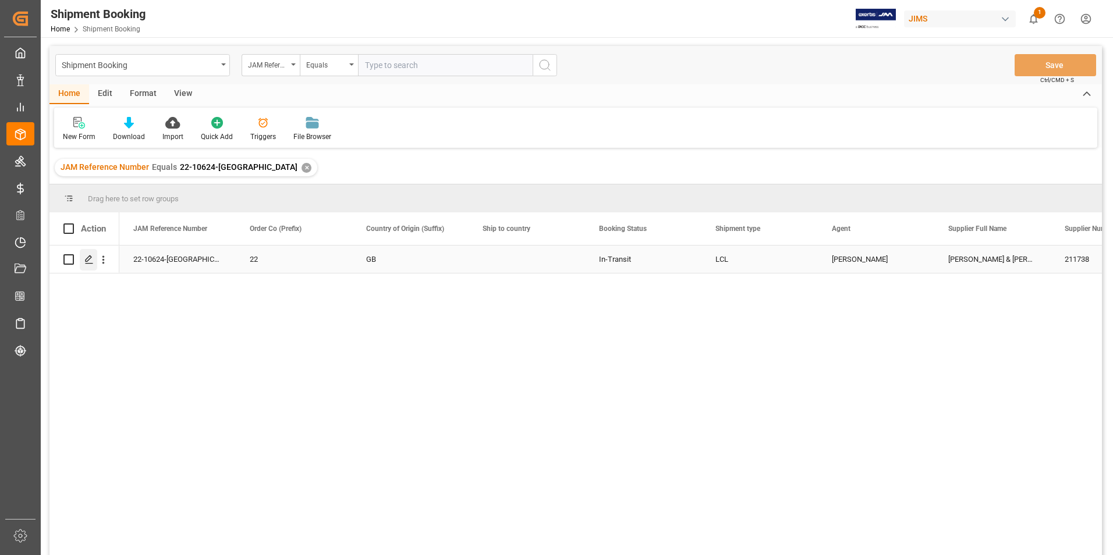
click at [90, 259] on polygon "Press SPACE to select this row." at bounding box center [89, 259] width 6 height 6
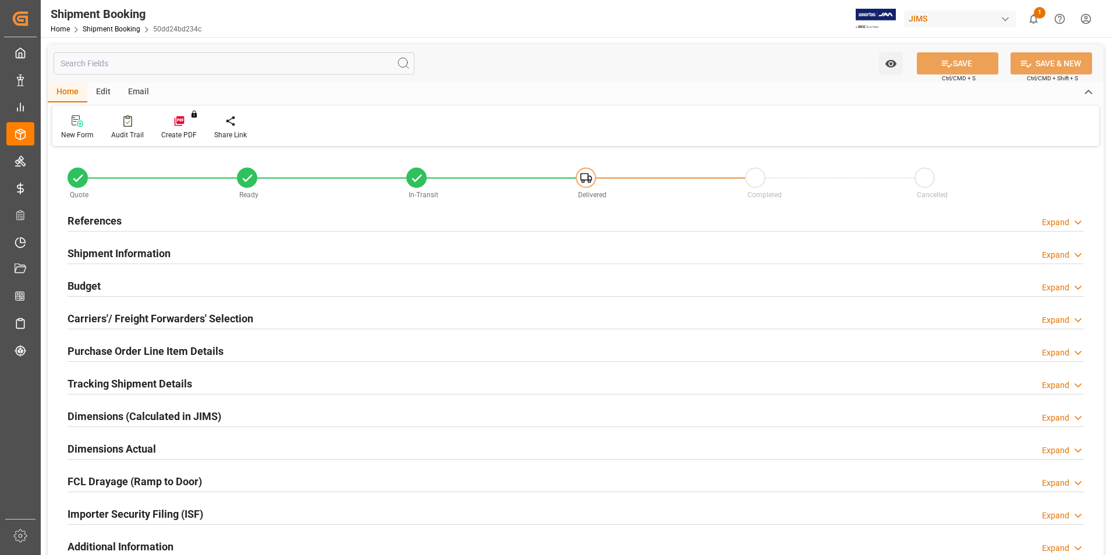
type input "28"
click at [127, 351] on h2 "Purchase Order Line Item Details" at bounding box center [146, 352] width 156 height 16
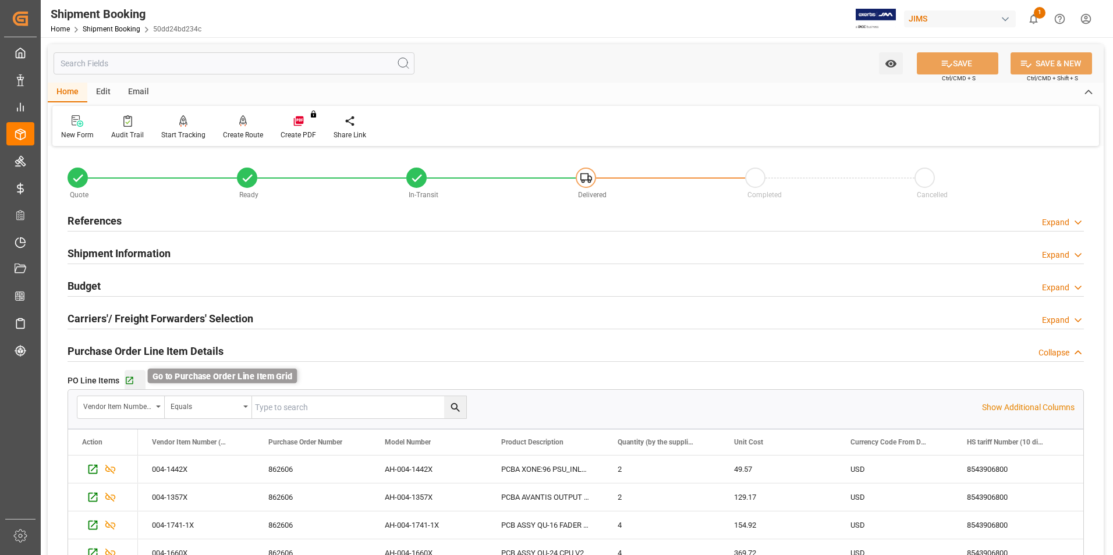
click at [129, 380] on icon "button" at bounding box center [130, 381] width 8 height 8
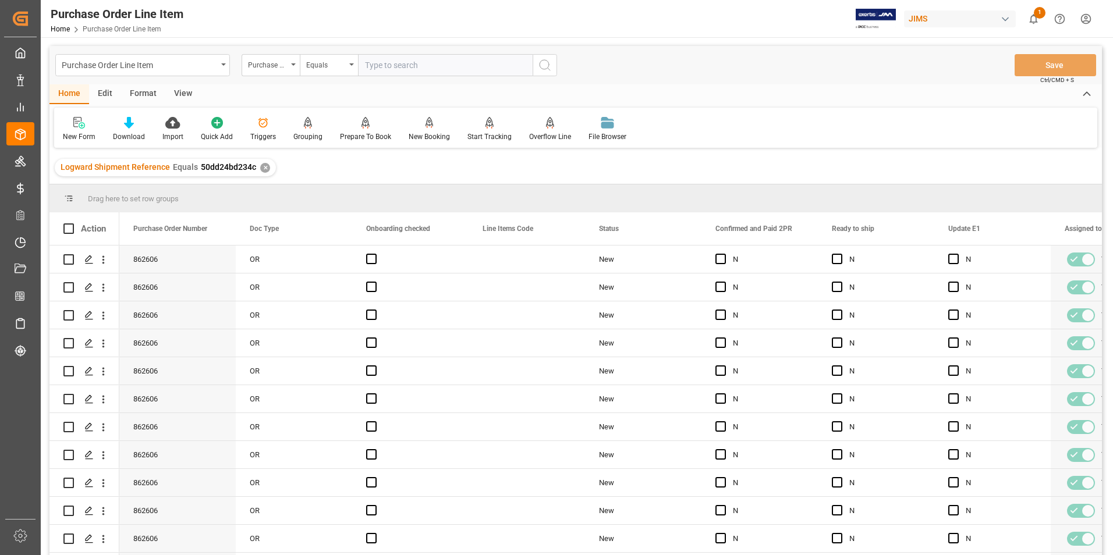
click at [180, 91] on div "View" at bounding box center [183, 94] width 36 height 20
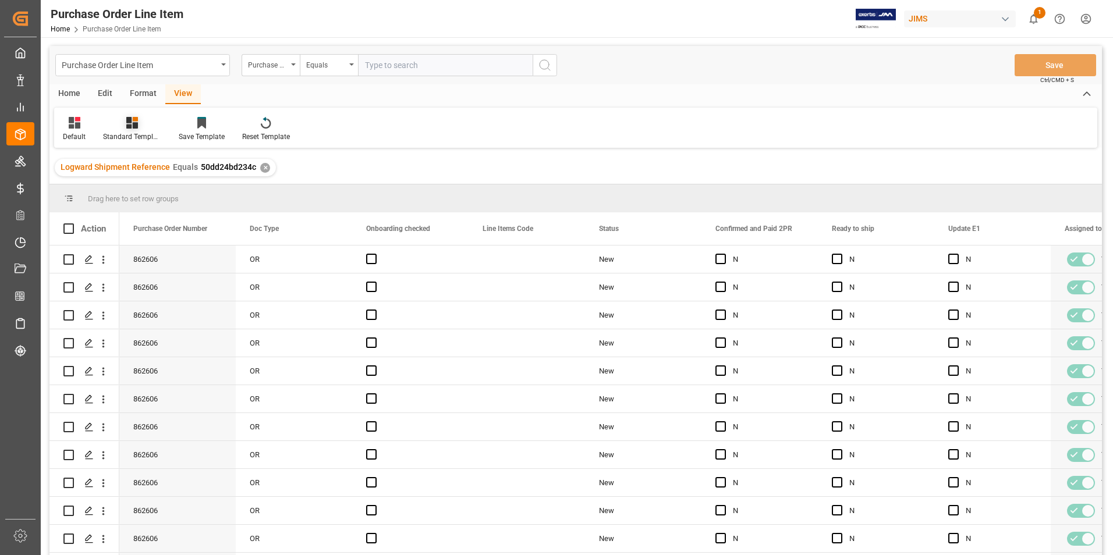
click at [121, 135] on div "Standard Templates" at bounding box center [132, 137] width 58 height 10
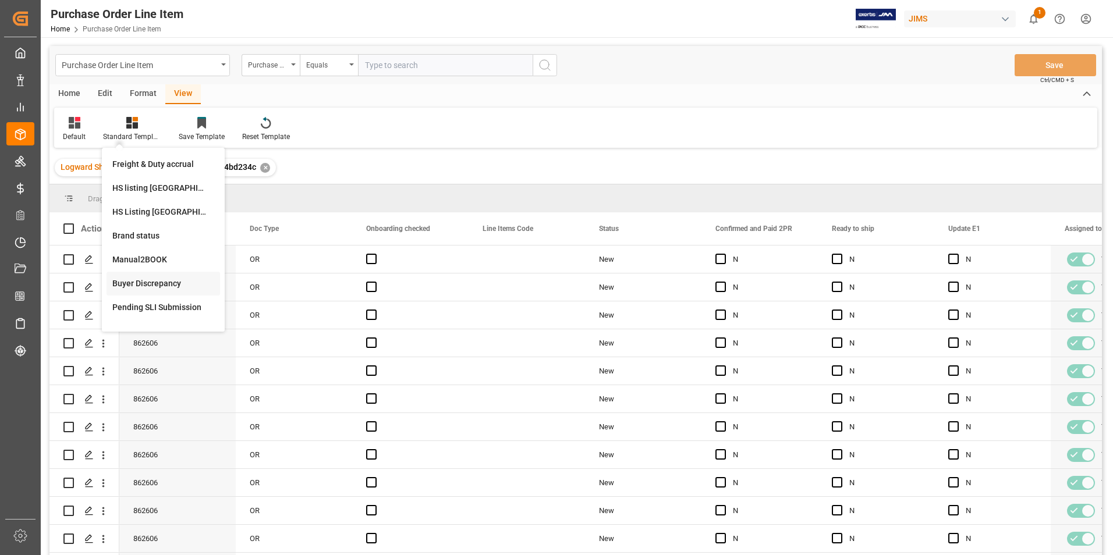
click at [147, 282] on div "Buyer Discrepancy" at bounding box center [163, 284] width 102 height 12
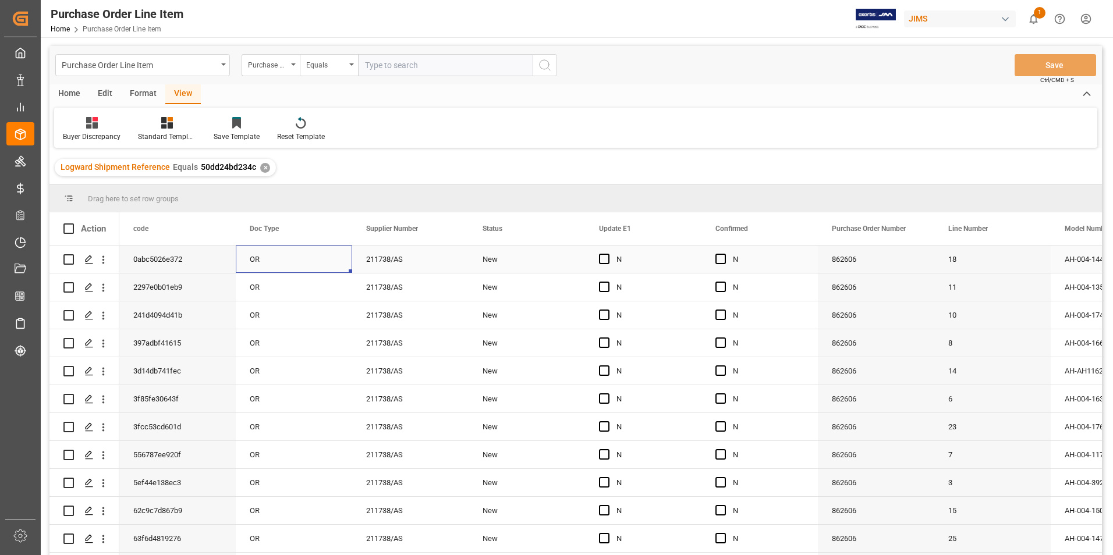
click at [320, 262] on div "OR" at bounding box center [294, 259] width 116 height 27
click at [452, 252] on div "211738/AS" at bounding box center [410, 259] width 116 height 27
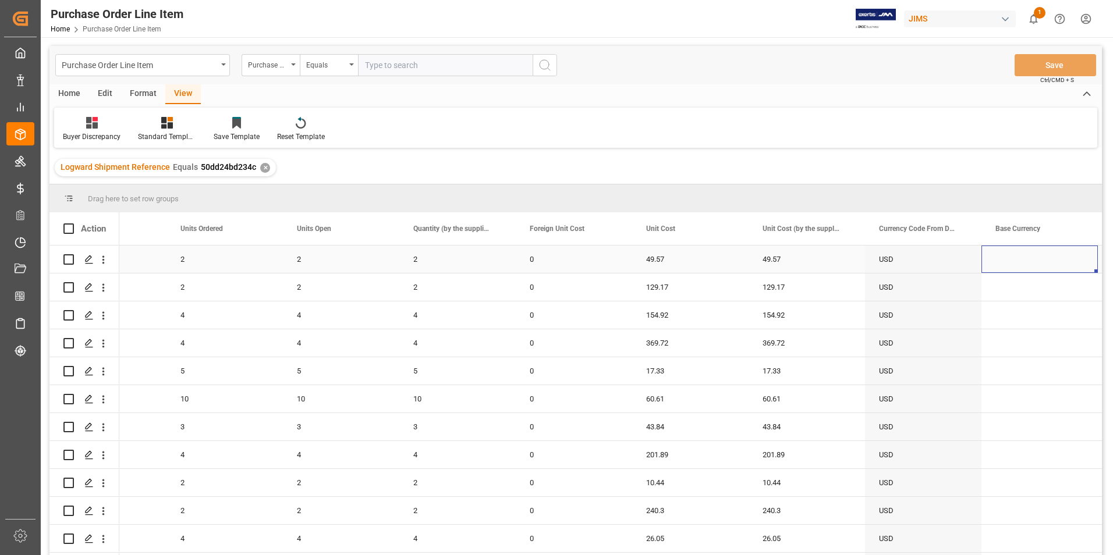
click at [572, 265] on div "0" at bounding box center [574, 259] width 116 height 27
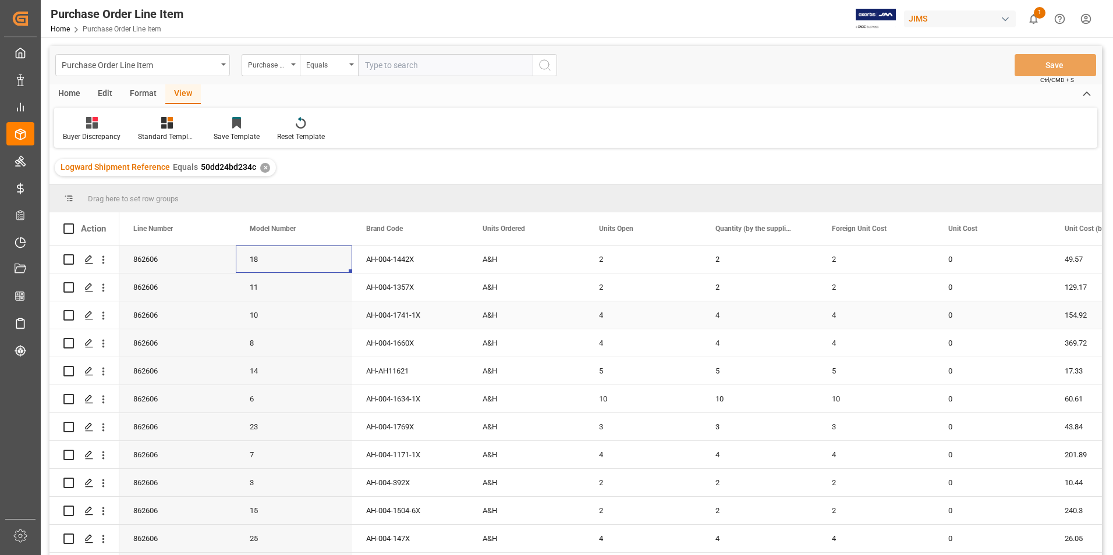
scroll to position [0, 116]
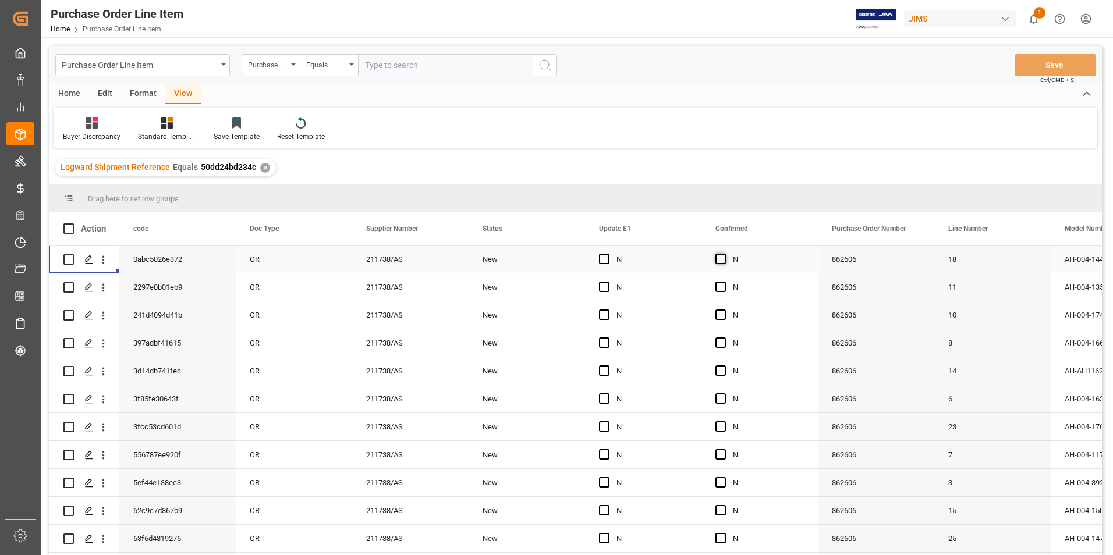
click at [723, 262] on span "Press SPACE to select this row." at bounding box center [721, 259] width 10 height 10
click at [724, 254] on input "Press SPACE to select this row." at bounding box center [724, 254] width 0 height 0
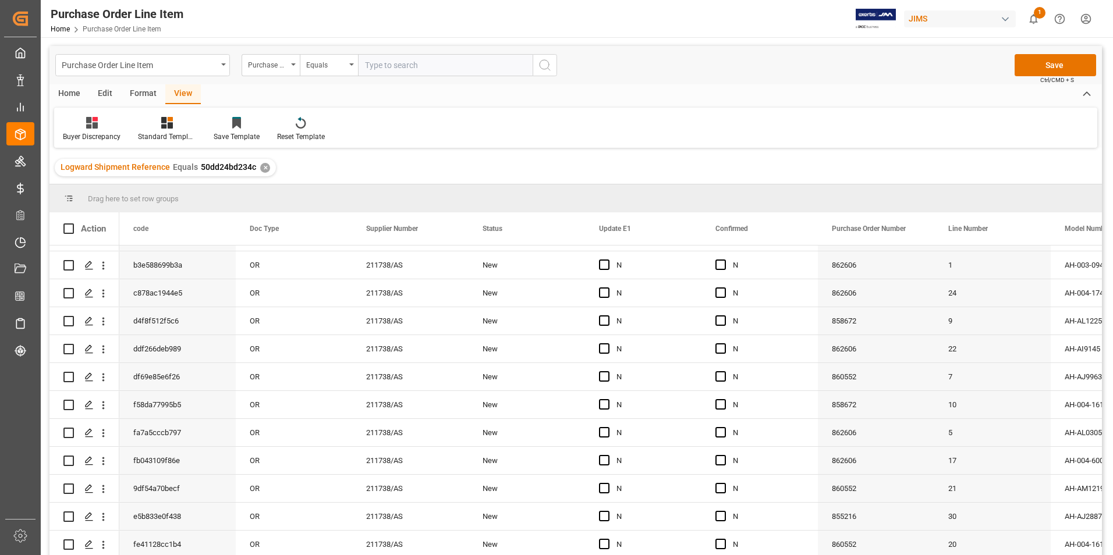
drag, startPoint x: 816, startPoint y: 270, endPoint x: 827, endPoint y: 582, distance: 312.3
drag, startPoint x: 815, startPoint y: 317, endPoint x: 803, endPoint y: 537, distance: 220.4
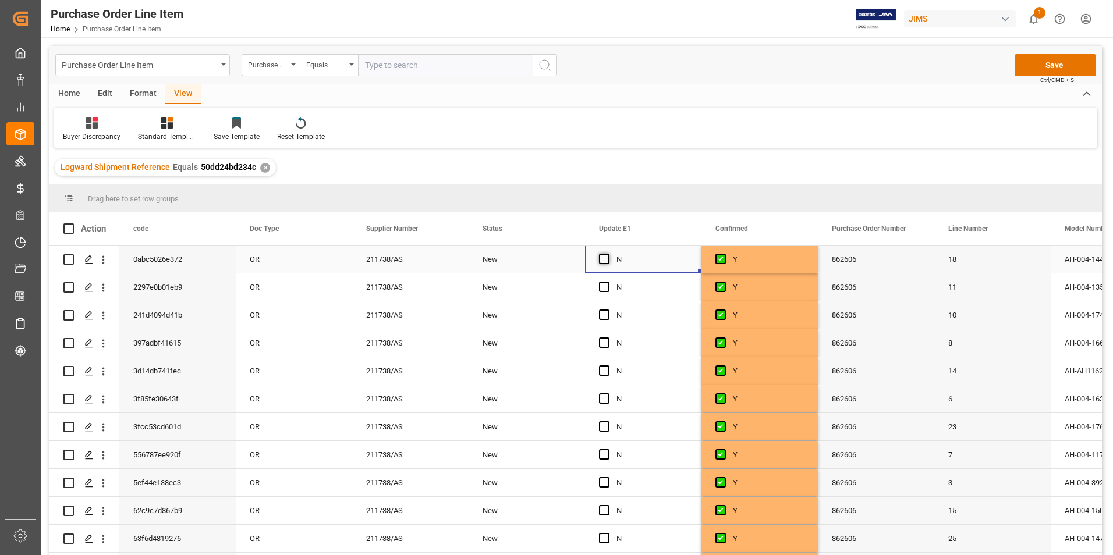
click at [606, 260] on span "Press SPACE to select this row." at bounding box center [604, 259] width 10 height 10
click at [608, 254] on input "Press SPACE to select this row." at bounding box center [608, 254] width 0 height 0
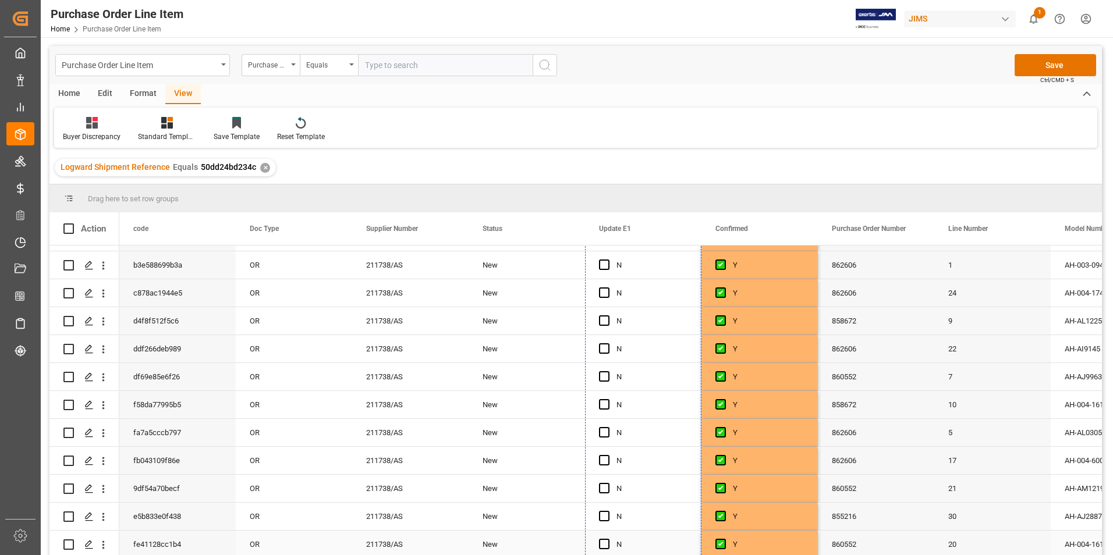
drag, startPoint x: 698, startPoint y: 271, endPoint x: 671, endPoint y: 547, distance: 277.3
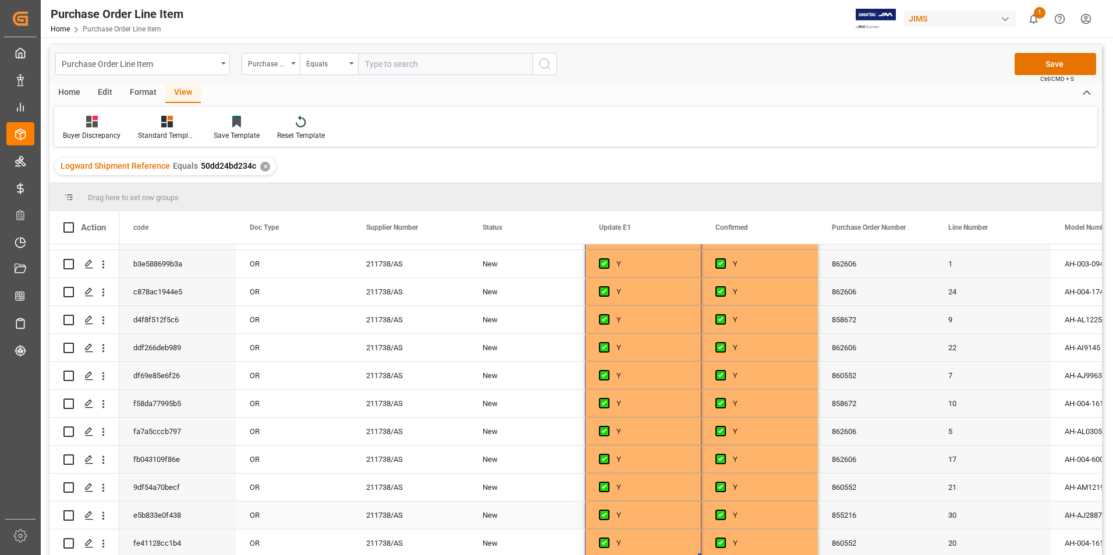
scroll to position [0, 0]
click at [1052, 62] on button "Save" at bounding box center [1056, 65] width 82 height 22
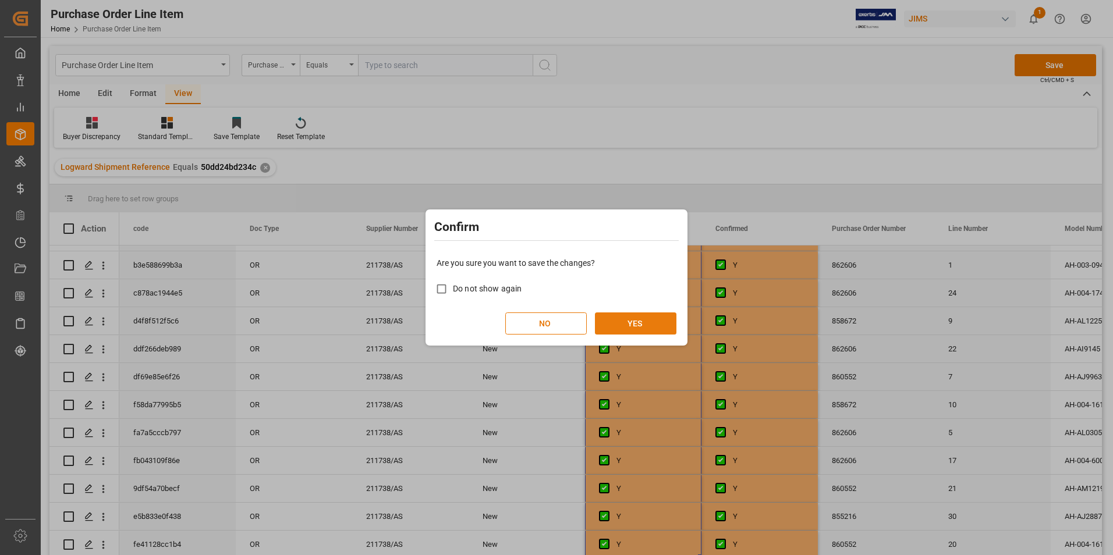
click at [667, 314] on button "YES" at bounding box center [636, 324] width 82 height 22
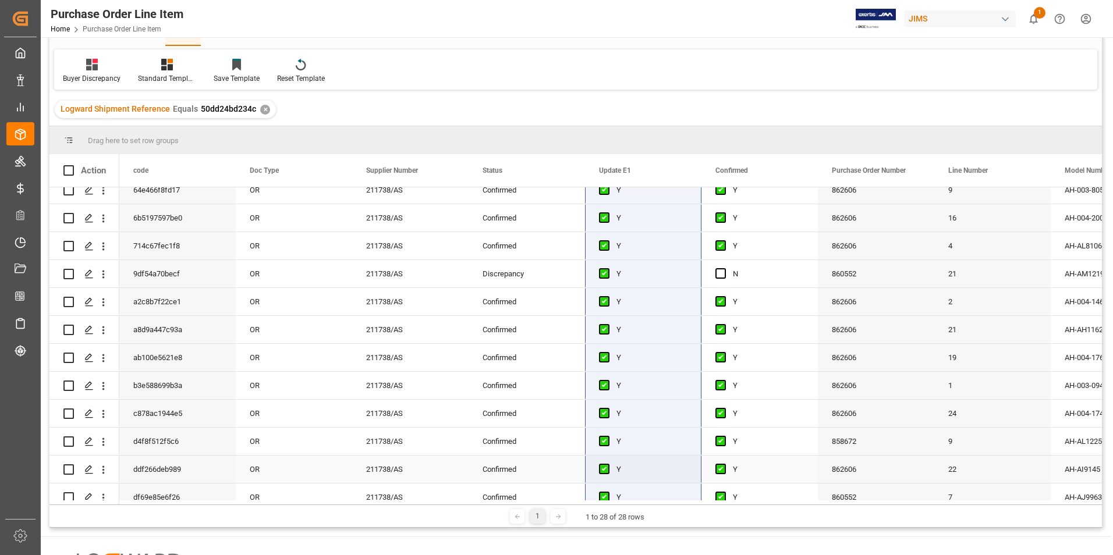
scroll to position [299, 0]
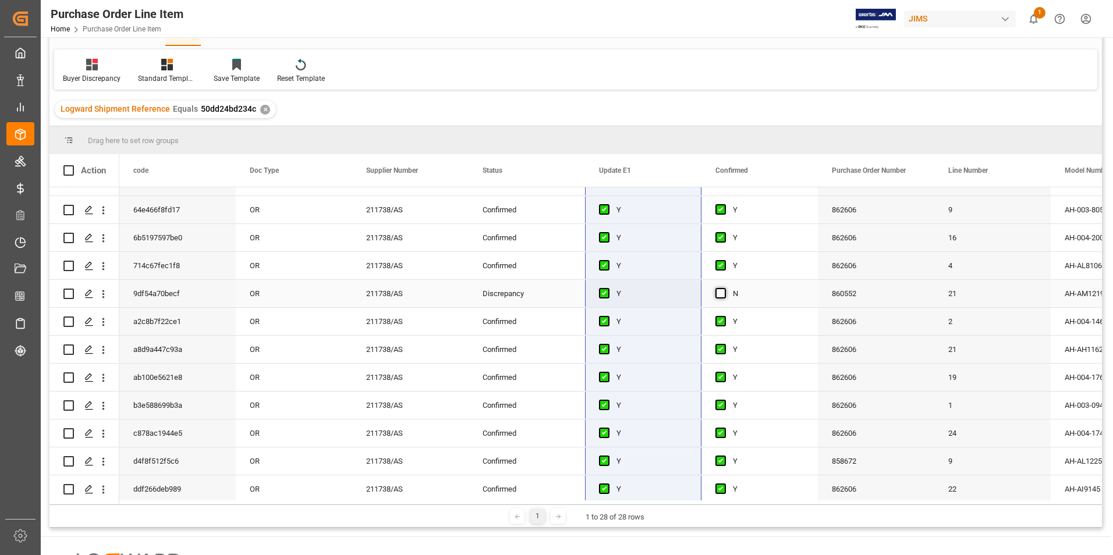
click at [720, 292] on span "Press SPACE to select this row." at bounding box center [721, 293] width 10 height 10
click at [724, 288] on input "Press SPACE to select this row." at bounding box center [724, 288] width 0 height 0
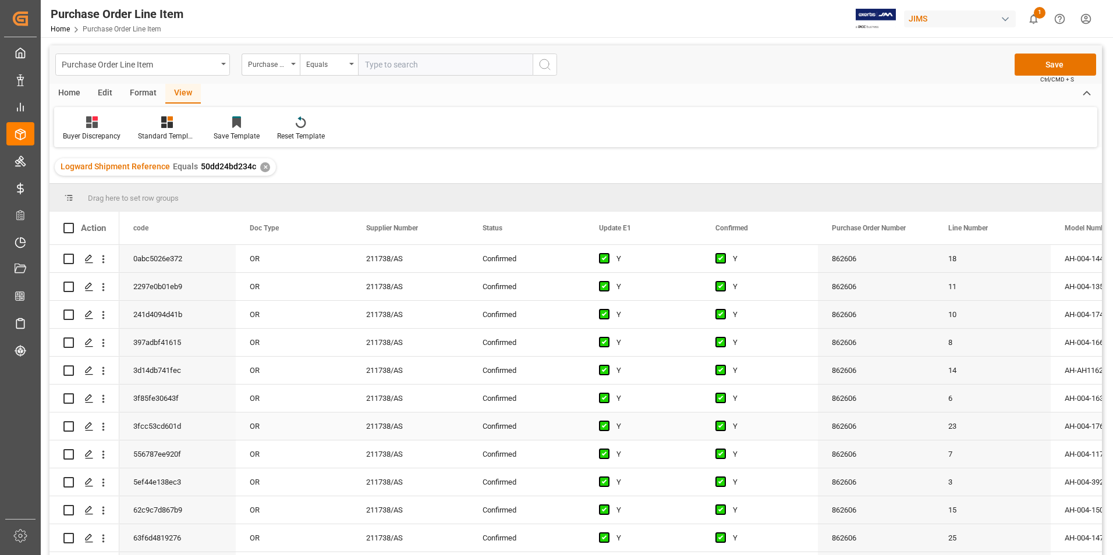
scroll to position [0, 0]
click at [1053, 69] on button "Save" at bounding box center [1056, 65] width 82 height 22
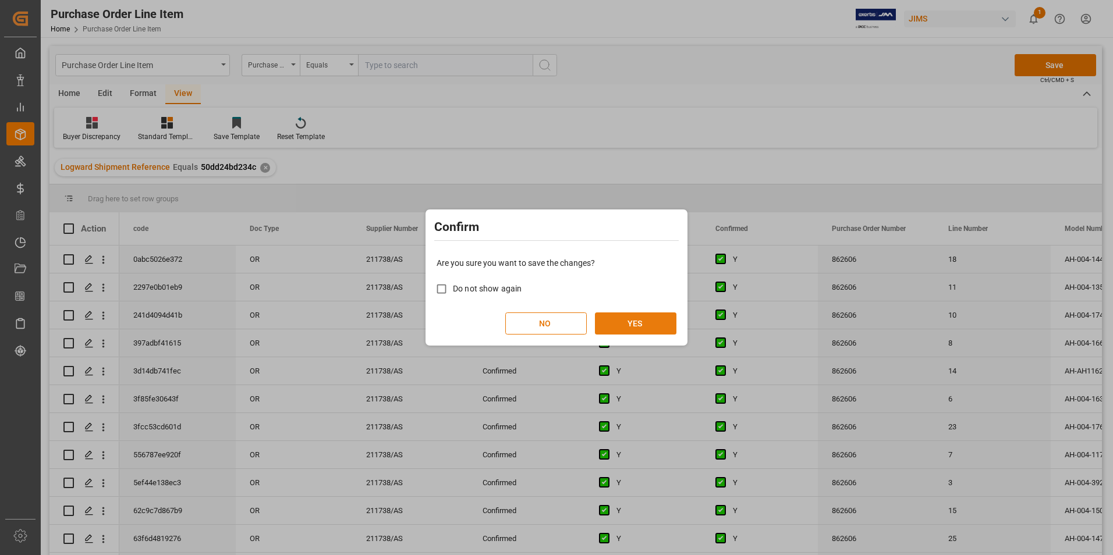
click at [619, 323] on button "YES" at bounding box center [636, 324] width 82 height 22
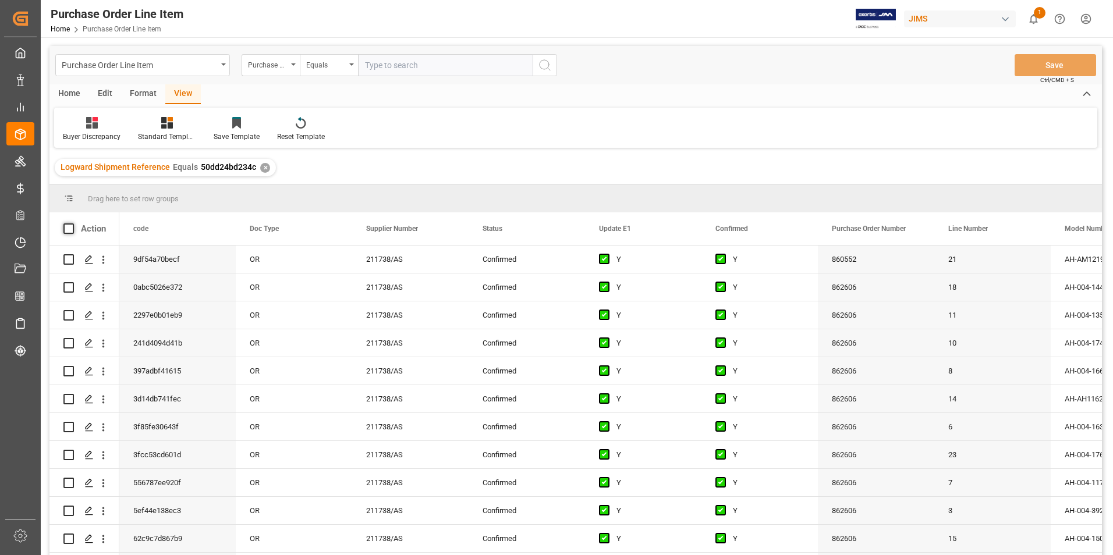
click at [69, 225] on span at bounding box center [68, 229] width 10 height 10
click at [72, 224] on input "checkbox" at bounding box center [72, 224] width 0 height 0
checkbox input "true"
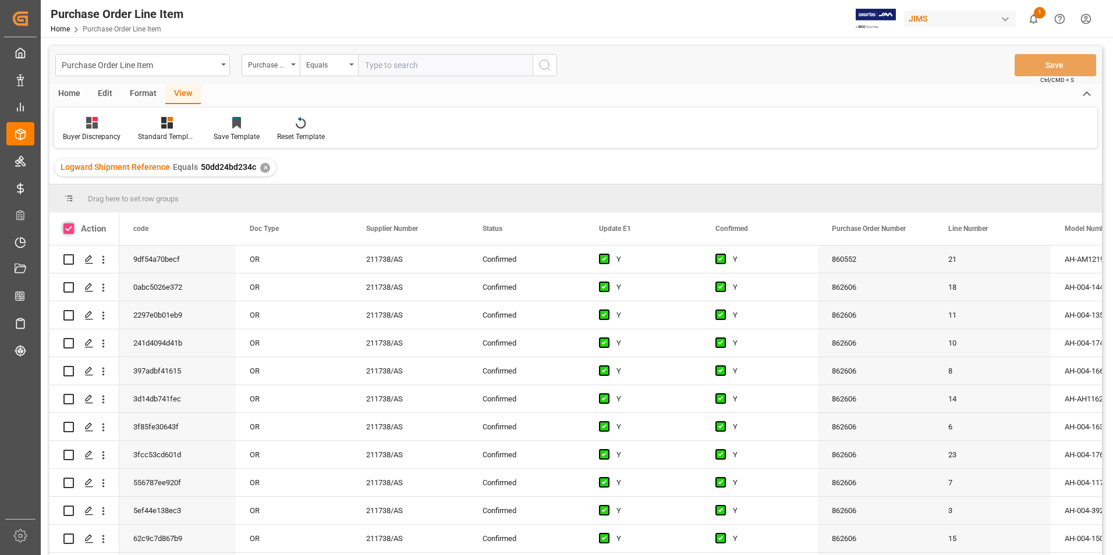
checkbox input "true"
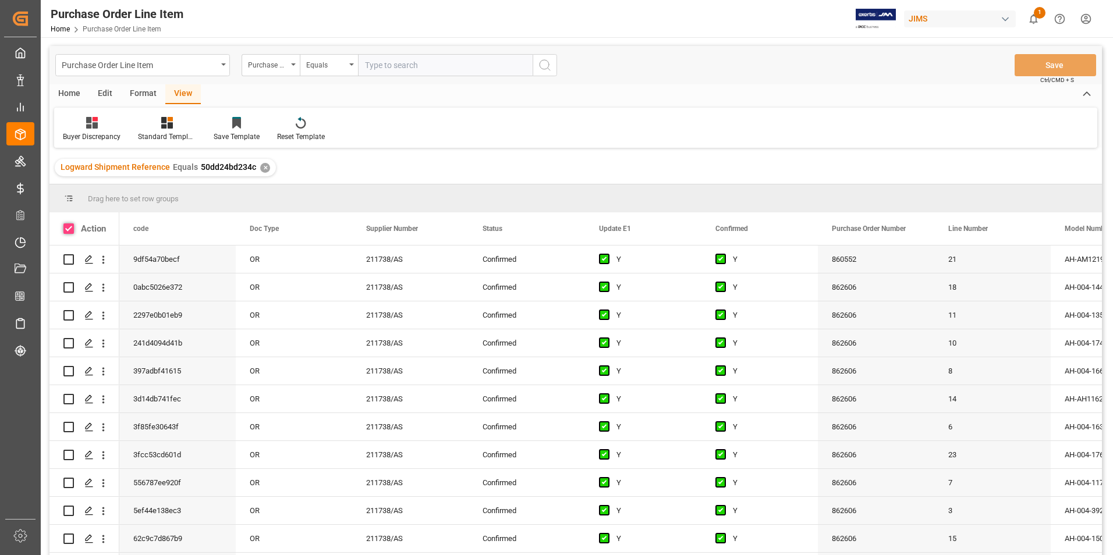
checkbox input "true"
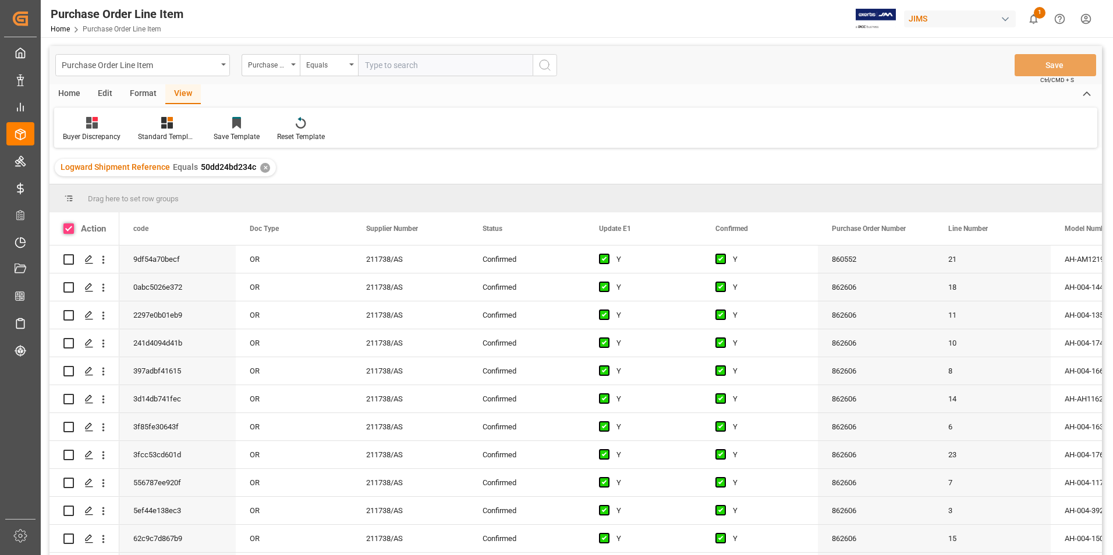
checkbox input "true"
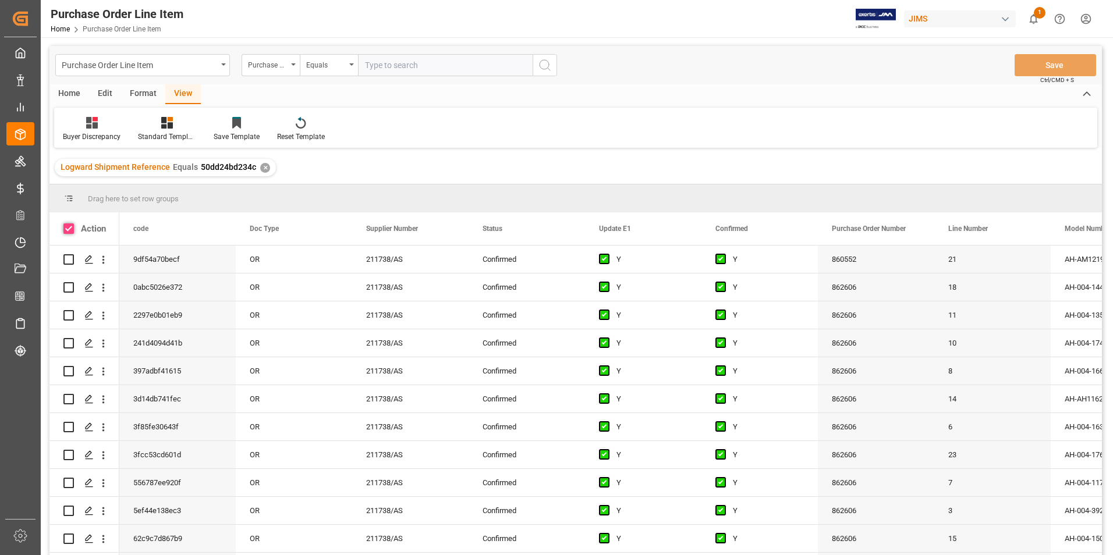
checkbox input "true"
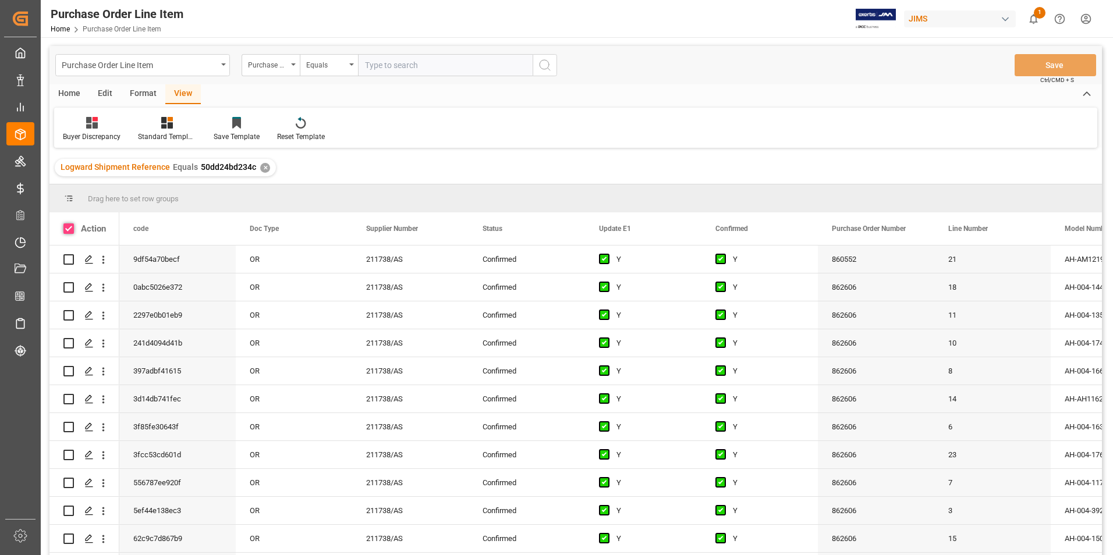
checkbox input "true"
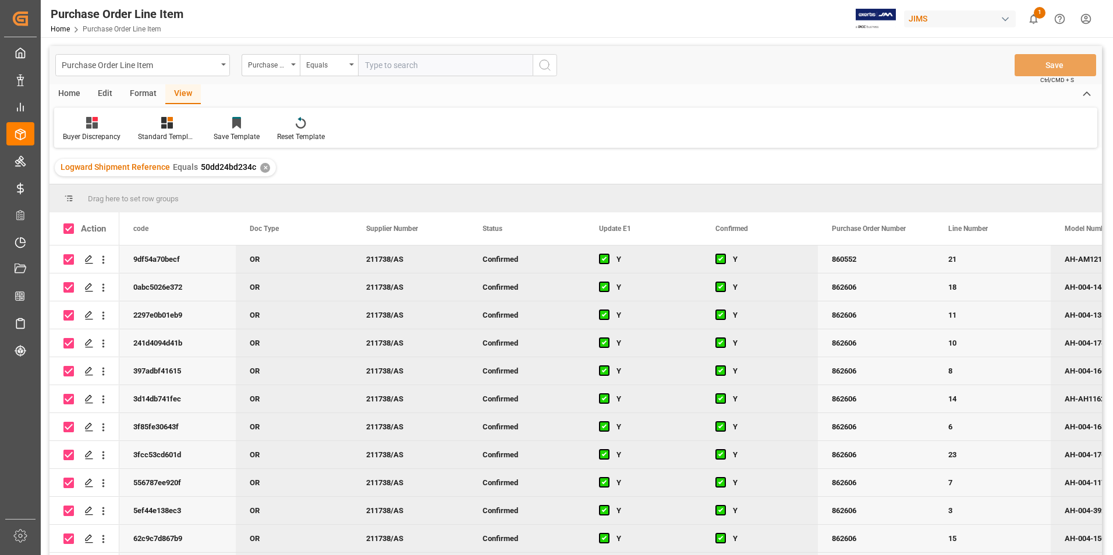
click at [72, 92] on div "Home" at bounding box center [69, 94] width 40 height 20
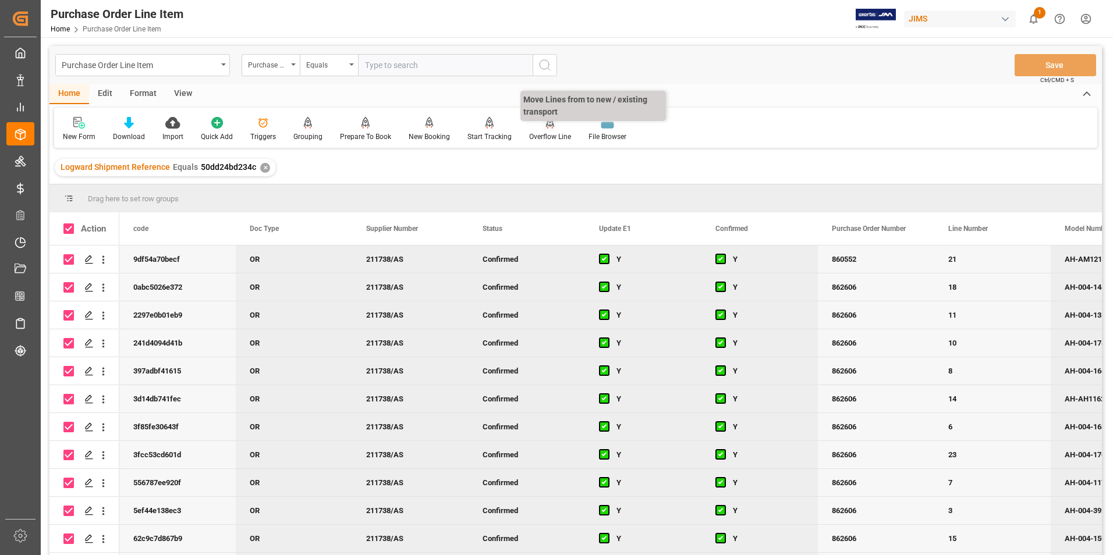
click at [540, 137] on div "Overflow Line" at bounding box center [550, 137] width 42 height 10
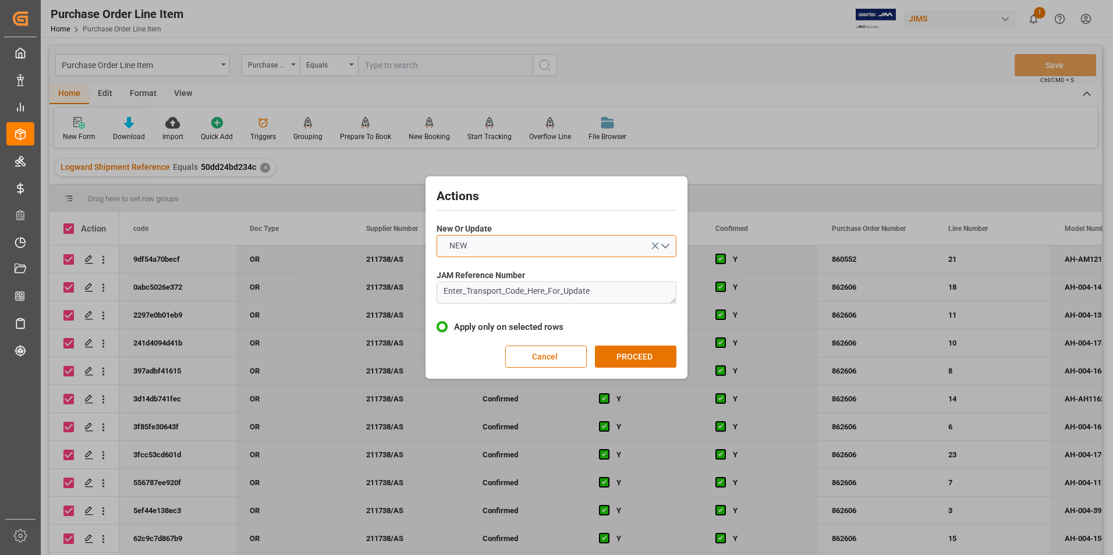
click at [491, 245] on button "NEW" at bounding box center [557, 246] width 240 height 22
click at [497, 271] on div "UPDATE" at bounding box center [556, 273] width 239 height 24
drag, startPoint x: 560, startPoint y: 292, endPoint x: 379, endPoint y: 298, distance: 180.6
click at [379, 298] on div "Actions New Or Update UPDATE JAM Reference Number Enter_Transport_Code_Here_For…" at bounding box center [556, 277] width 1113 height 555
type textarea "22-10624-[GEOGRAPHIC_DATA]"
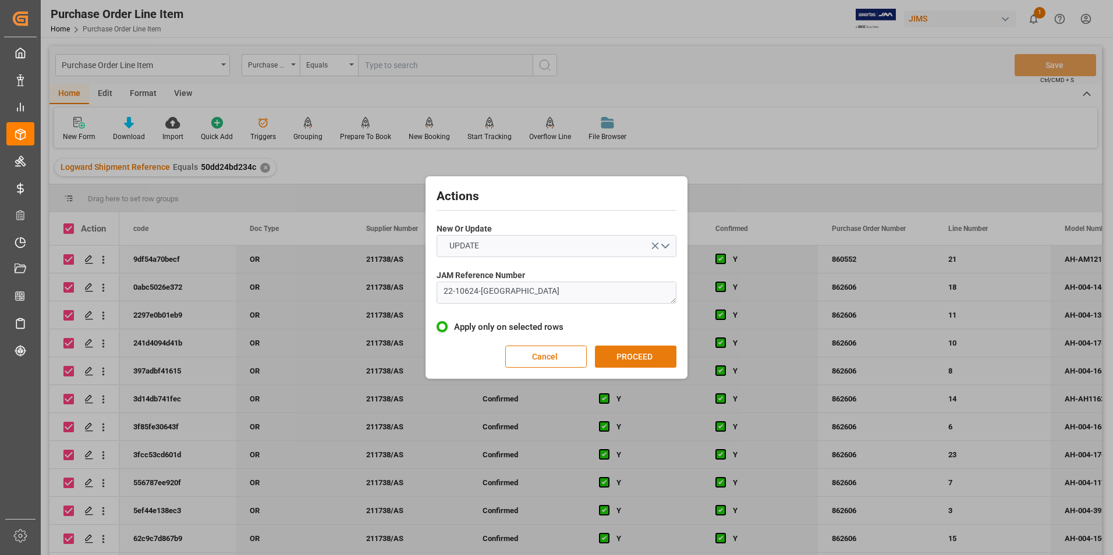
click at [617, 352] on button "PROCEED" at bounding box center [636, 357] width 82 height 22
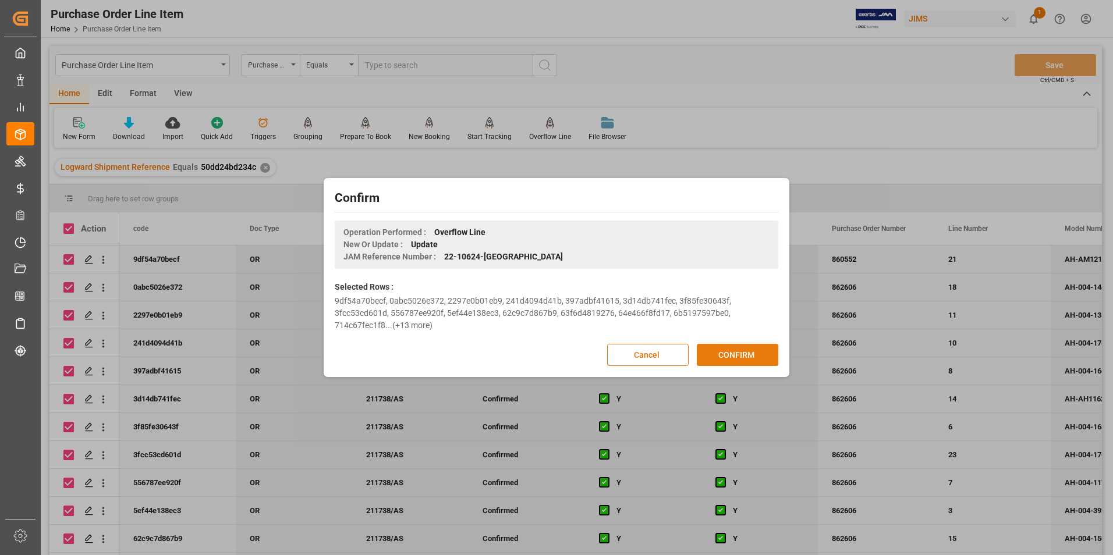
click at [713, 355] on button "CONFIRM" at bounding box center [738, 355] width 82 height 22
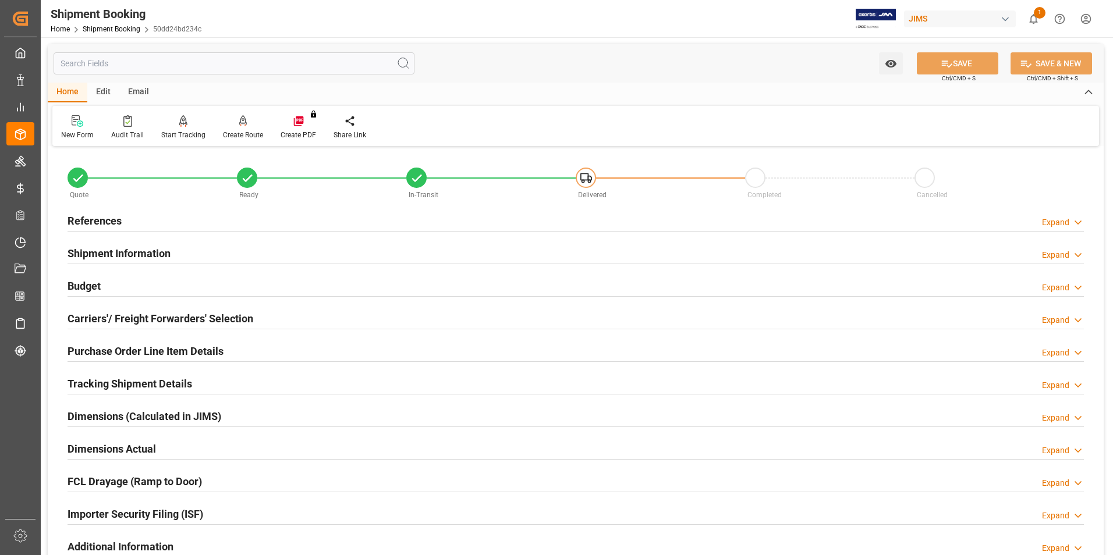
click at [114, 348] on h2 "Purchase Order Line Item Details" at bounding box center [146, 352] width 156 height 16
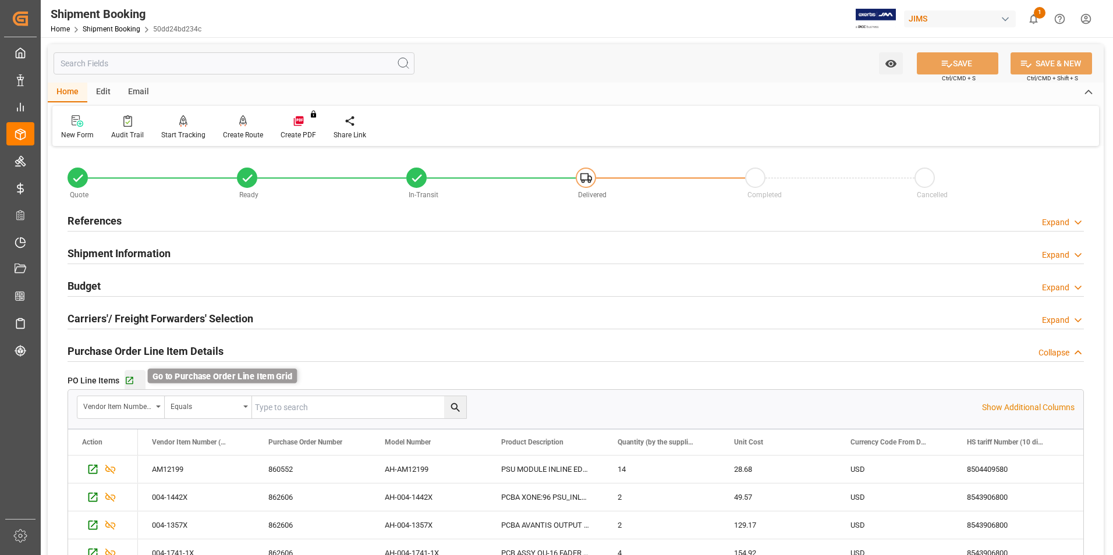
click at [129, 382] on icon "button" at bounding box center [130, 381] width 10 height 10
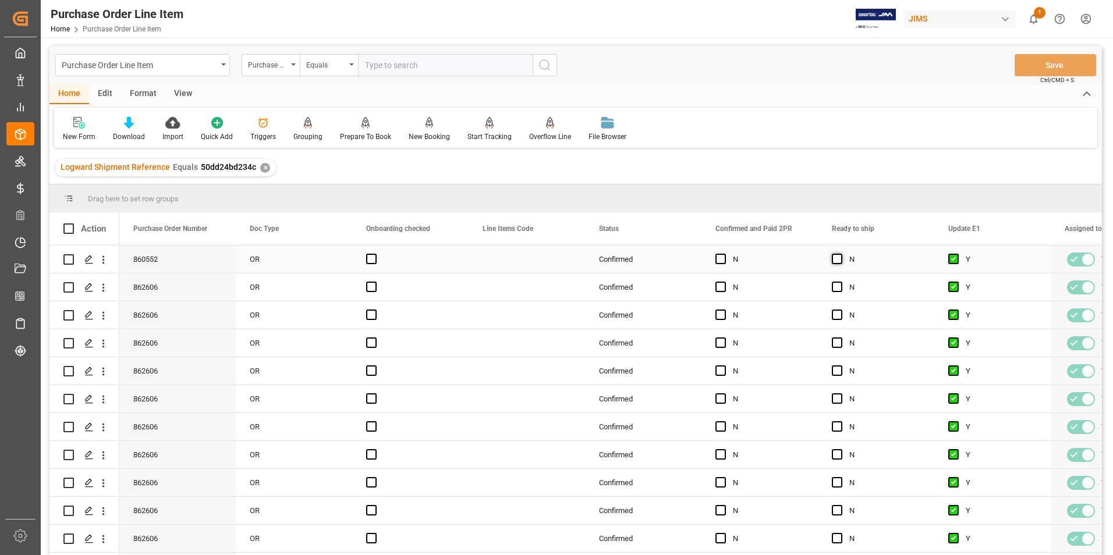
click at [840, 257] on span "Press SPACE to select this row." at bounding box center [837, 259] width 10 height 10
click at [841, 254] on input "Press SPACE to select this row." at bounding box center [841, 254] width 0 height 0
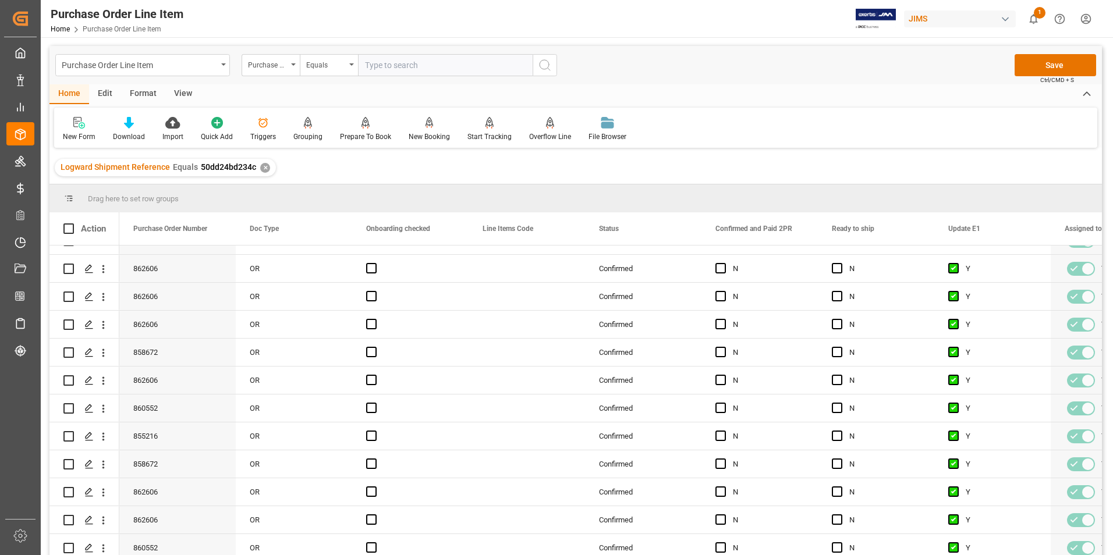
scroll to position [473, 0]
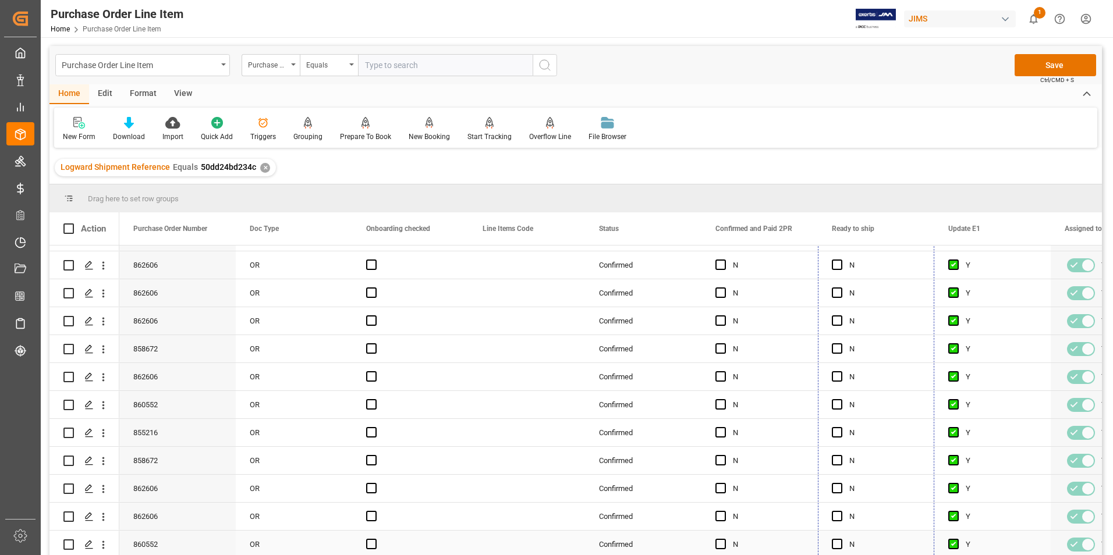
drag, startPoint x: 931, startPoint y: 270, endPoint x: 900, endPoint y: 545, distance: 276.5
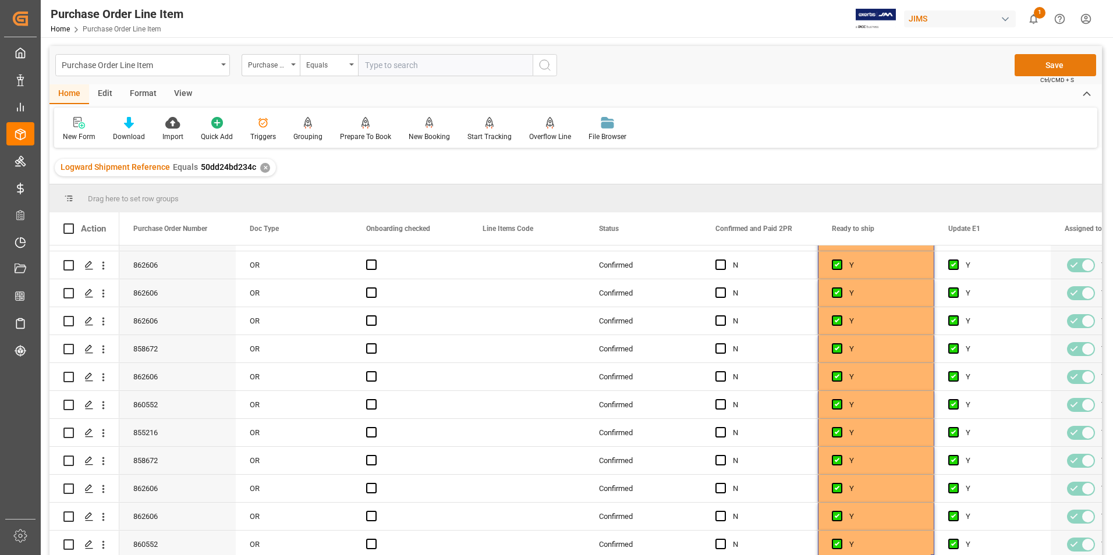
click at [1045, 63] on button "Save" at bounding box center [1056, 65] width 82 height 22
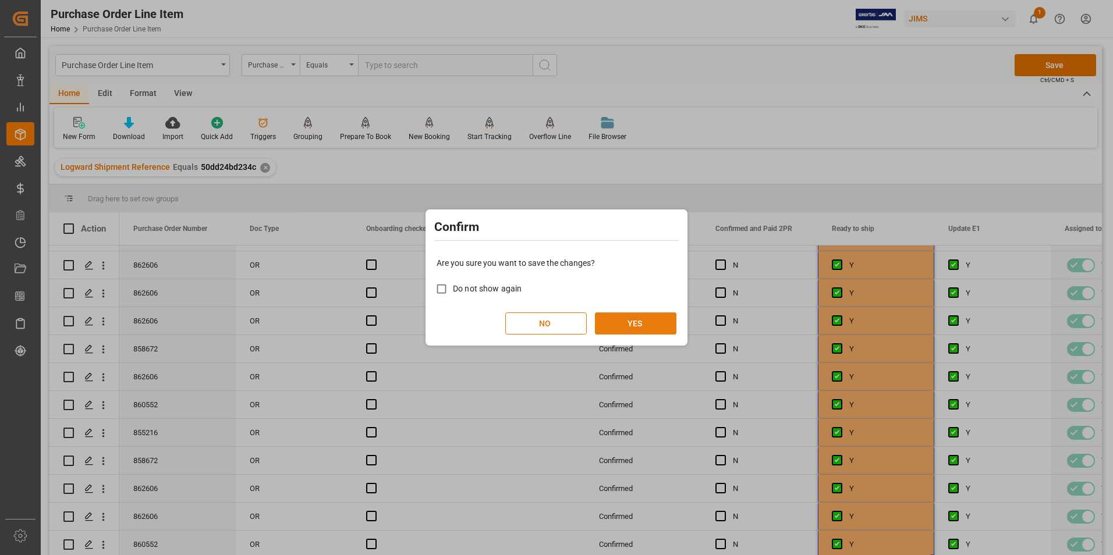
click at [635, 325] on button "YES" at bounding box center [636, 324] width 82 height 22
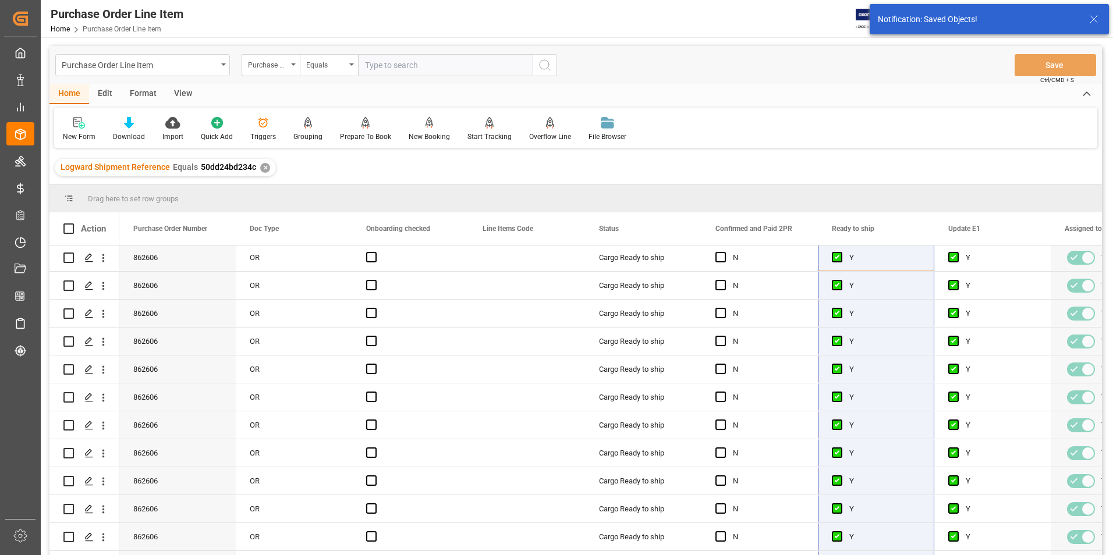
scroll to position [0, 0]
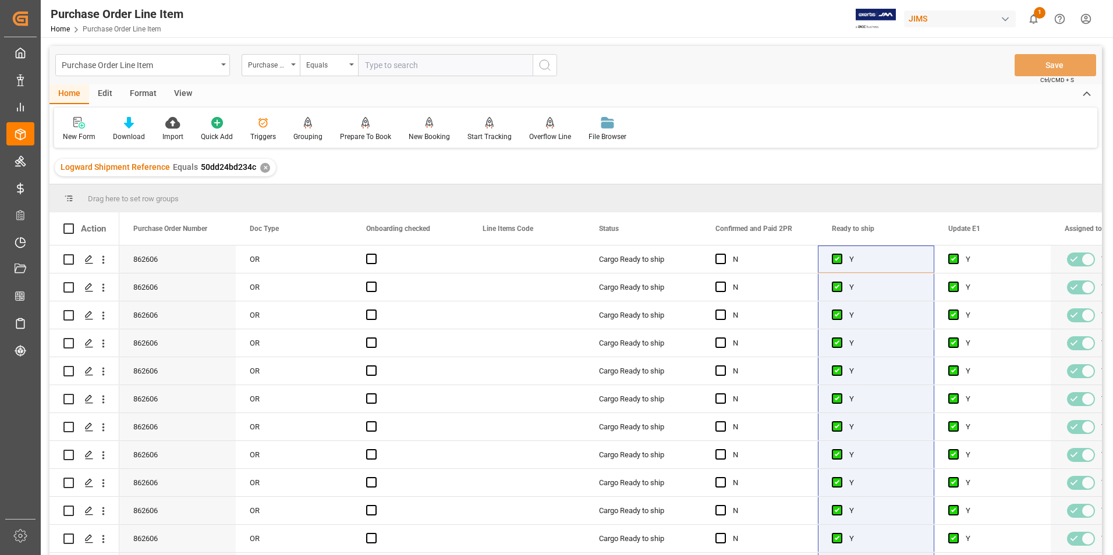
click at [179, 91] on div "View" at bounding box center [183, 94] width 36 height 20
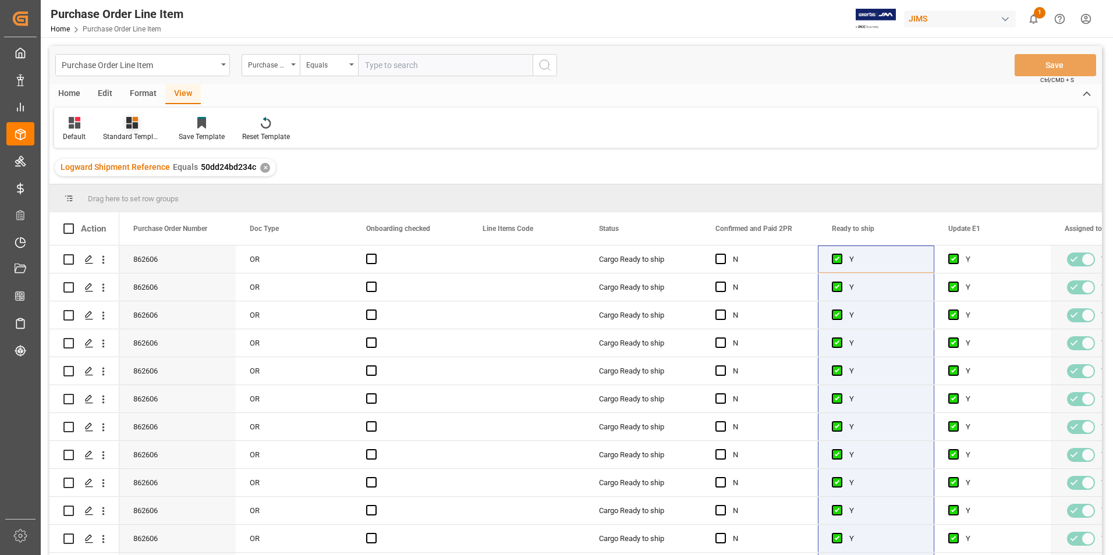
click at [132, 136] on div "Standard Templates" at bounding box center [132, 137] width 58 height 10
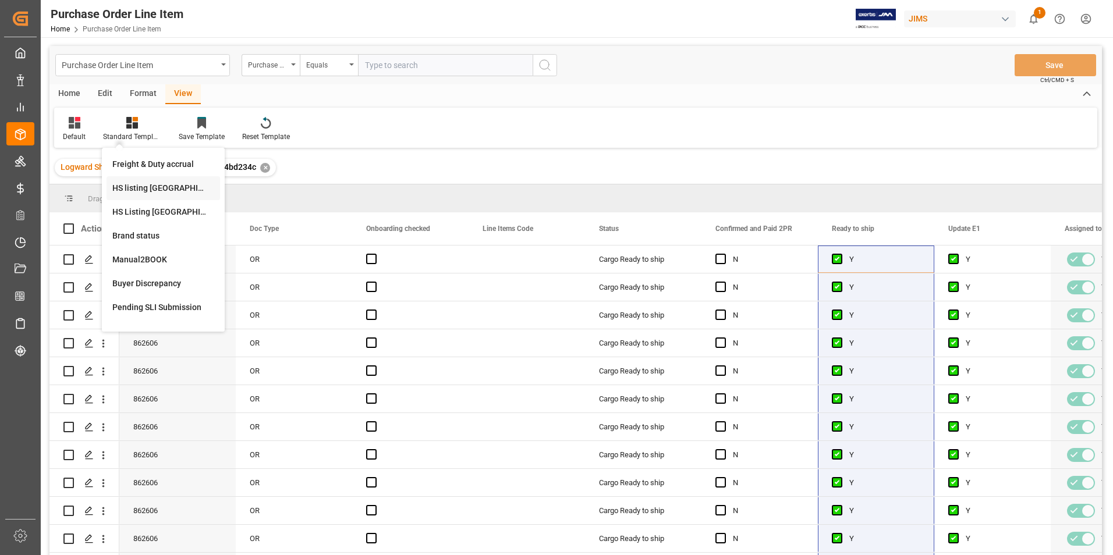
click at [150, 190] on div "HS listing [GEOGRAPHIC_DATA]" at bounding box center [163, 188] width 102 height 12
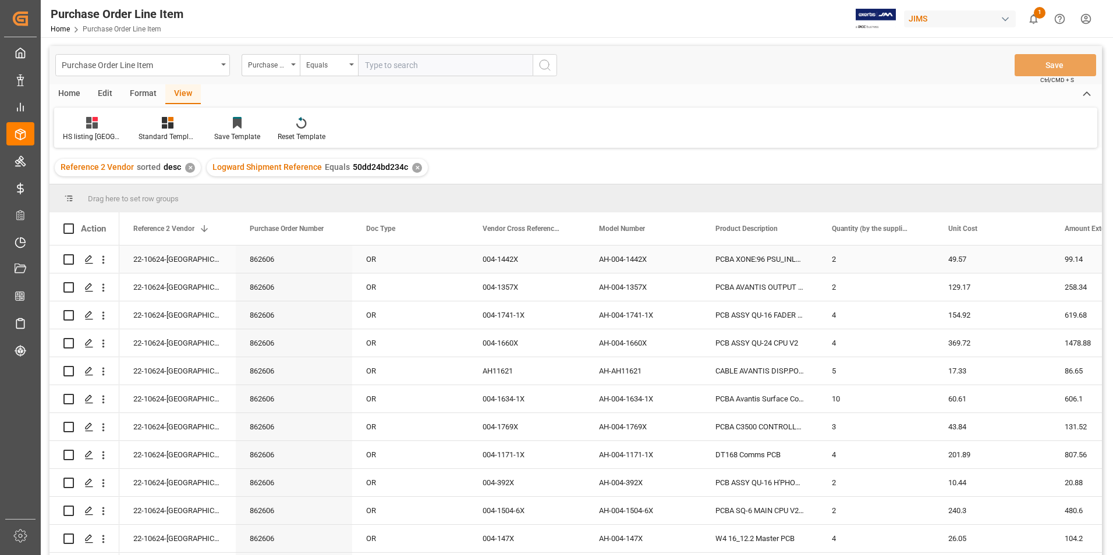
click at [168, 254] on div "22-10624-[GEOGRAPHIC_DATA]" at bounding box center [177, 259] width 116 height 27
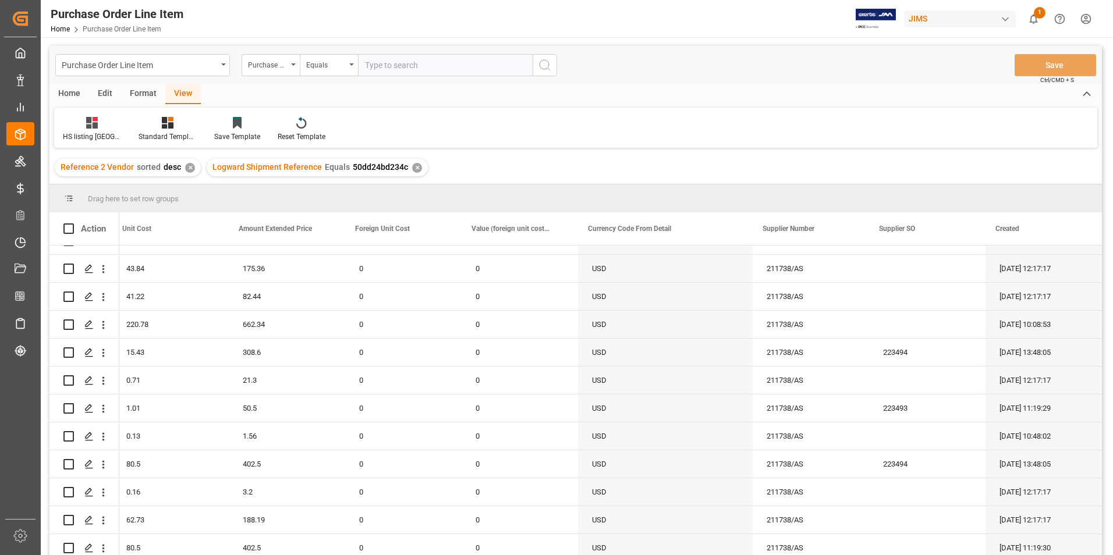
scroll to position [473, 0]
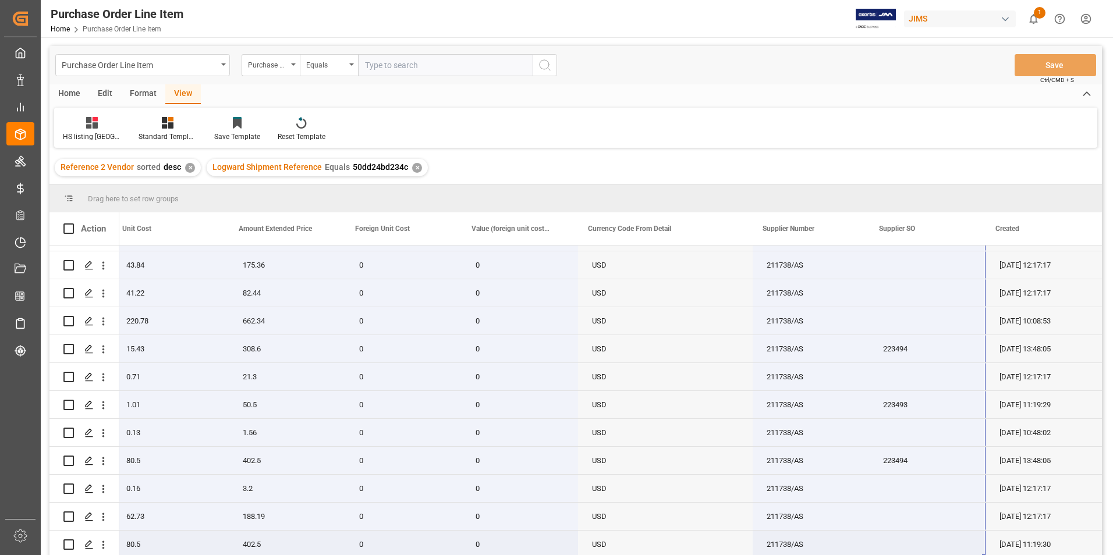
drag, startPoint x: 164, startPoint y: 252, endPoint x: 933, endPoint y: 546, distance: 822.7
click at [933, 546] on div "22-10624-GB 2 49.57 99.14 0 0 USD 211738/AS [DATE] 12:17:17 2 129.17 258.34 0 0…" at bounding box center [199, 167] width 1805 height 783
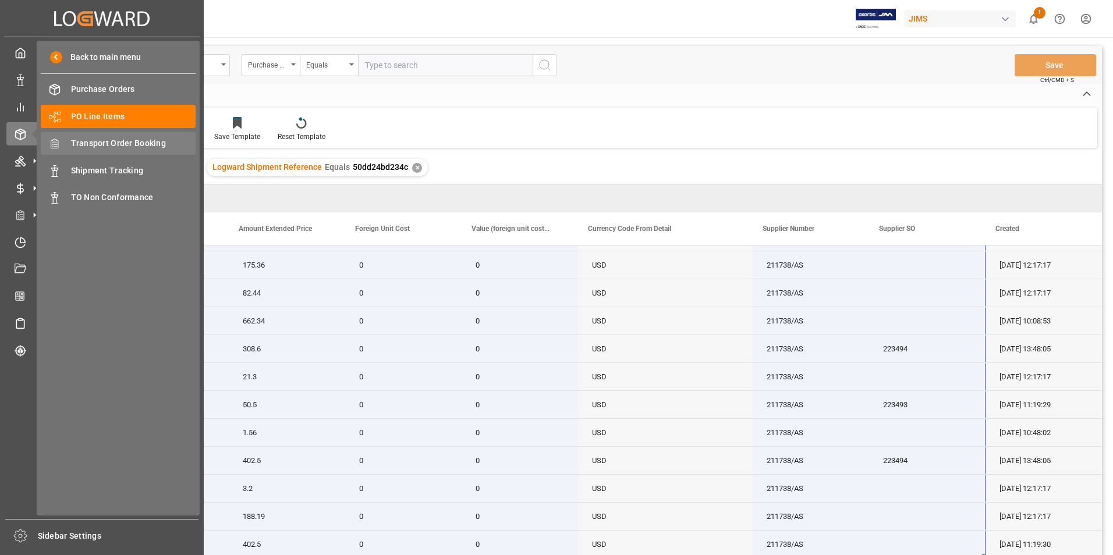
click at [118, 143] on span "Transport Order Booking" at bounding box center [133, 143] width 125 height 12
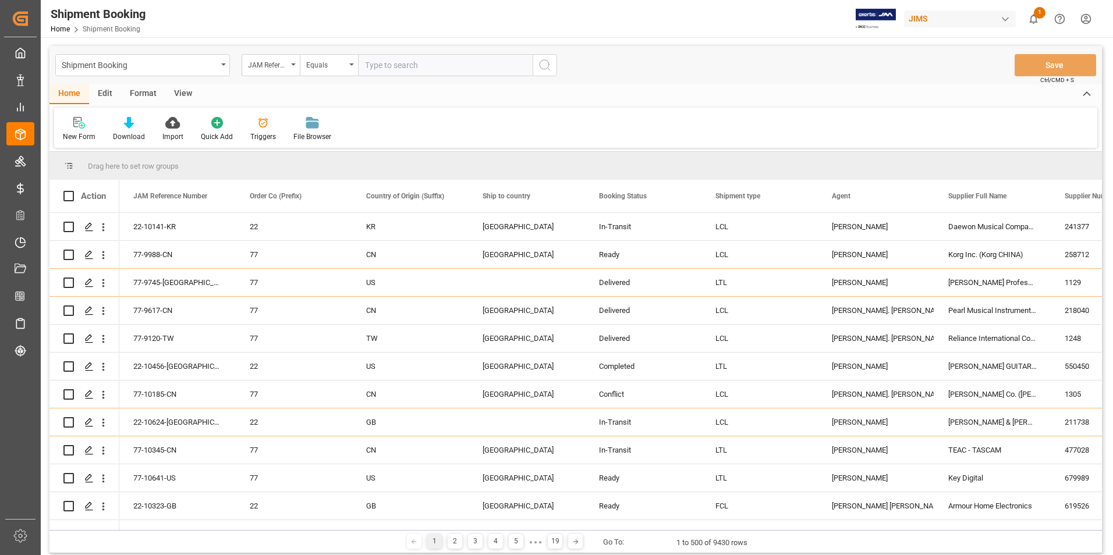
click at [399, 62] on input "text" at bounding box center [445, 65] width 175 height 22
paste input "22-10624-[GEOGRAPHIC_DATA]"
type input "22-10624-[GEOGRAPHIC_DATA]"
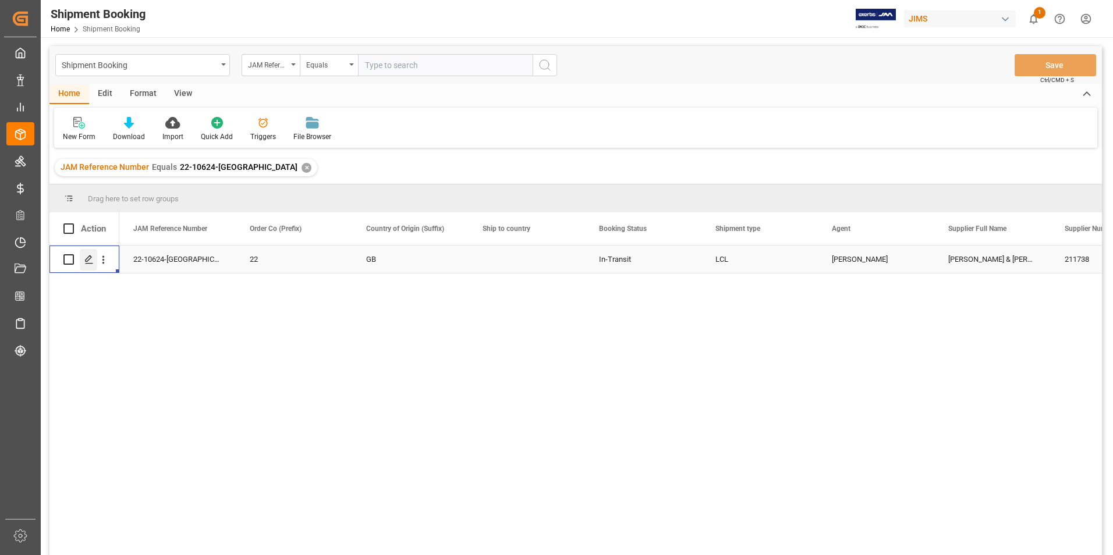
click at [89, 259] on icon "Press SPACE to select this row." at bounding box center [88, 259] width 9 height 9
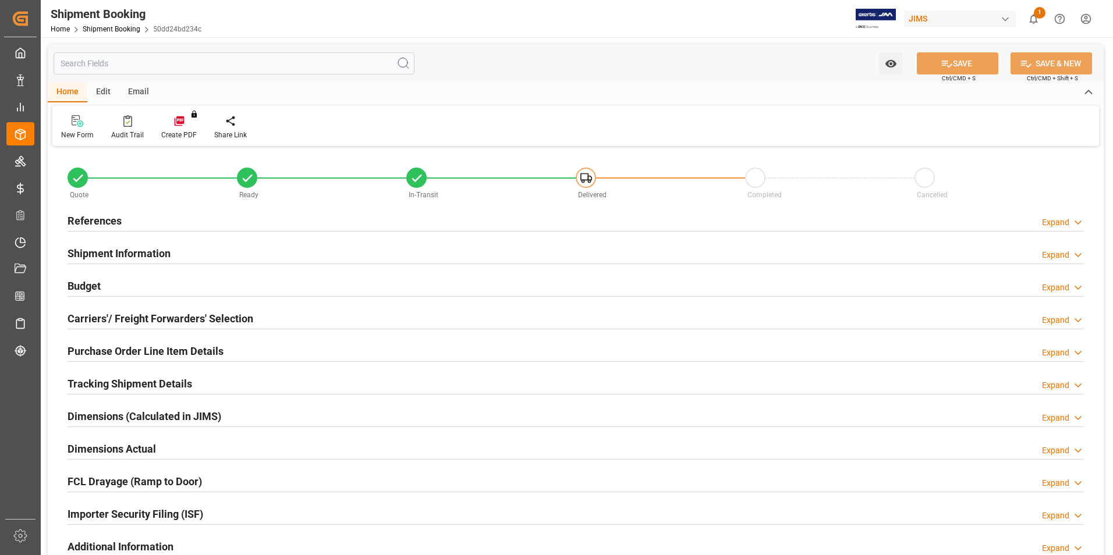
type input "4481.8623"
type input "993.9972"
type input "640"
type input "8283.31"
click at [87, 287] on h2 "Budget" at bounding box center [84, 286] width 33 height 16
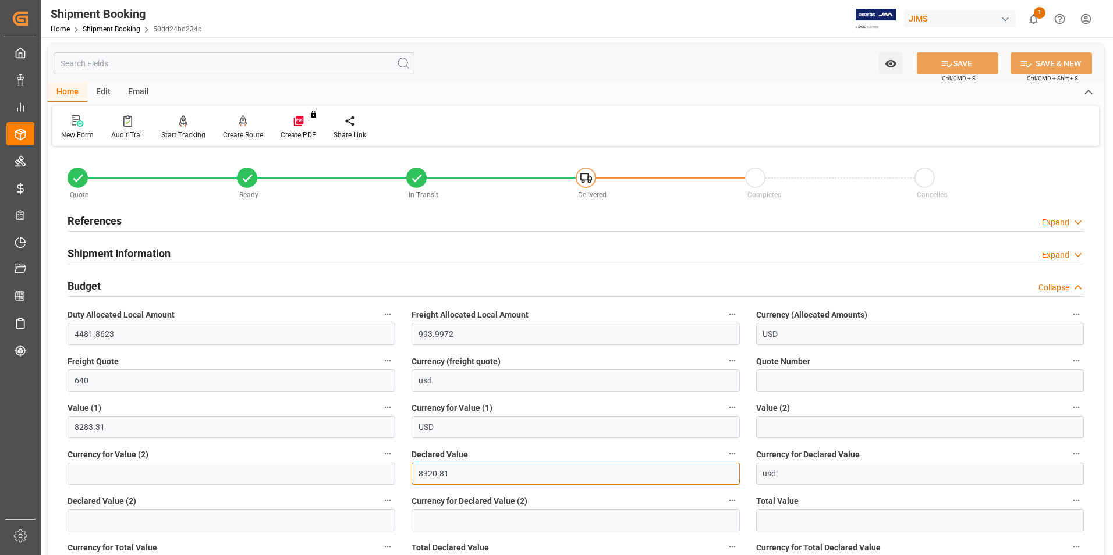
drag, startPoint x: 460, startPoint y: 475, endPoint x: 398, endPoint y: 471, distance: 61.9
click at [398, 471] on div "Quote Ready In-Transit Delivered Completed Cancelled References Expand JAM Refe…" at bounding box center [576, 535] width 1056 height 770
type input "8283.31"
click at [941, 61] on icon at bounding box center [947, 64] width 12 height 12
